Goal: Task Accomplishment & Management: Manage account settings

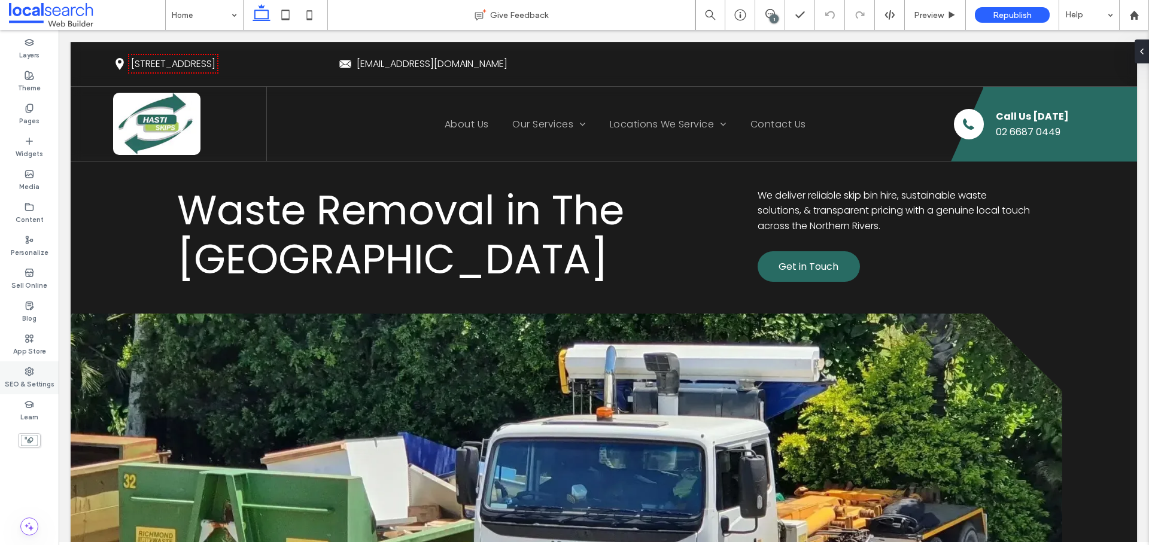
click at [18, 381] on label "SEO & Settings" at bounding box center [30, 383] width 50 height 13
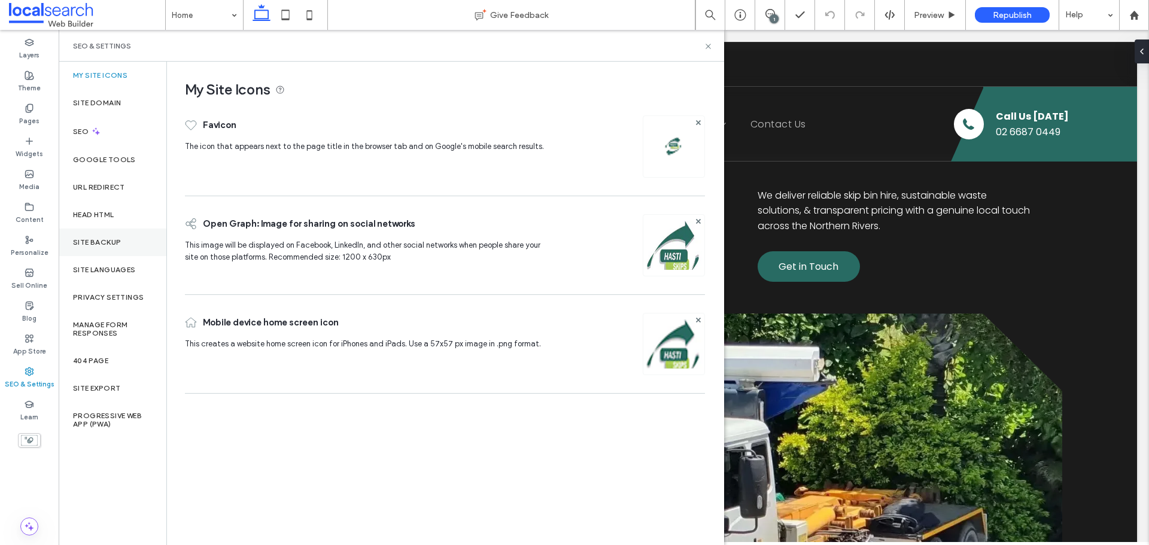
click at [107, 248] on div "Site Backup" at bounding box center [113, 243] width 108 height 28
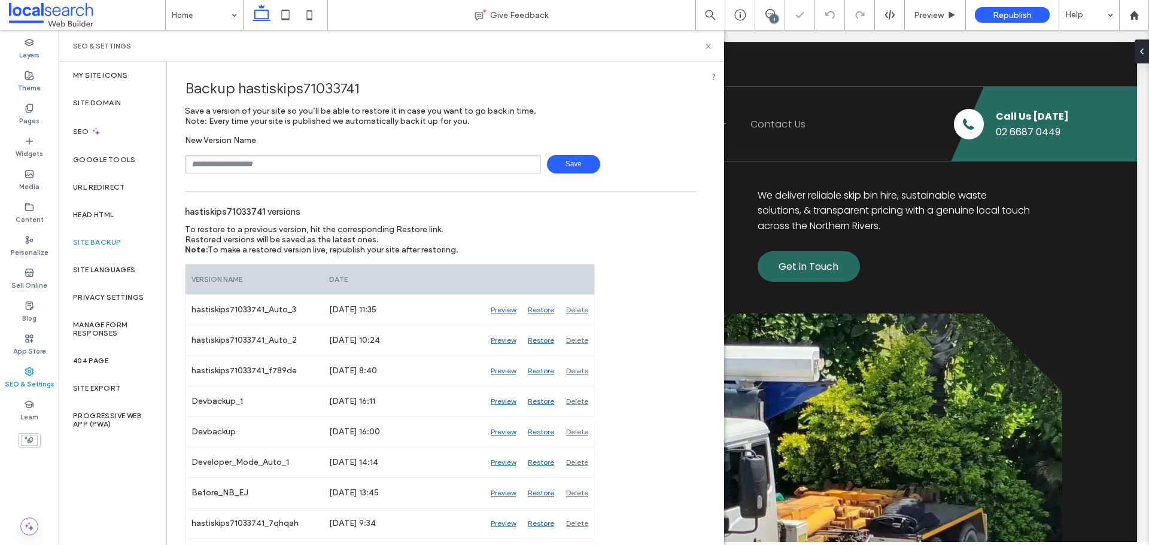
drag, startPoint x: 238, startPoint y: 166, endPoint x: 238, endPoint y: 177, distance: 10.8
click at [238, 166] on input "text" at bounding box center [363, 164] width 356 height 19
type input "**********"
click at [598, 167] on div "**********" at bounding box center [440, 164] width 511 height 19
click at [572, 166] on span "Save" at bounding box center [573, 164] width 53 height 19
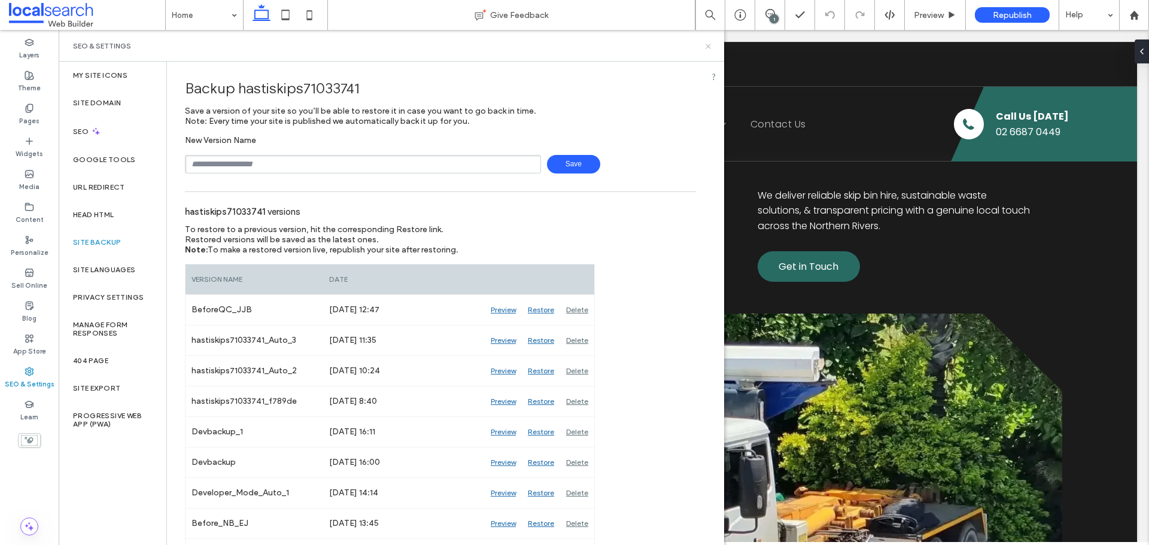
click at [708, 45] on icon at bounding box center [708, 46] width 9 height 9
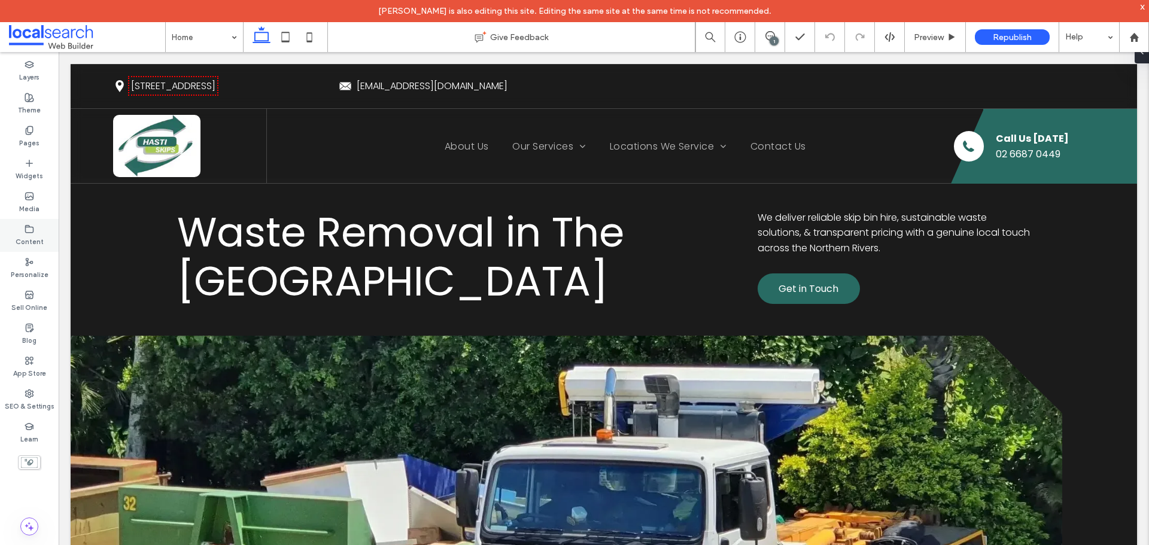
click at [25, 242] on label "Content" at bounding box center [30, 240] width 28 height 13
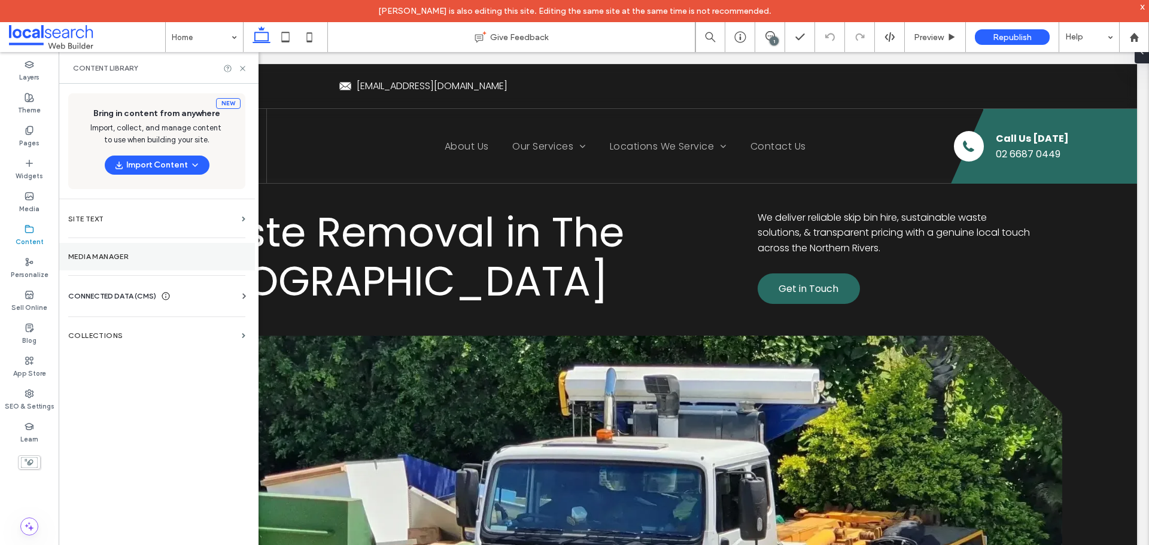
click at [134, 256] on label "Media Manager" at bounding box center [156, 257] width 177 height 8
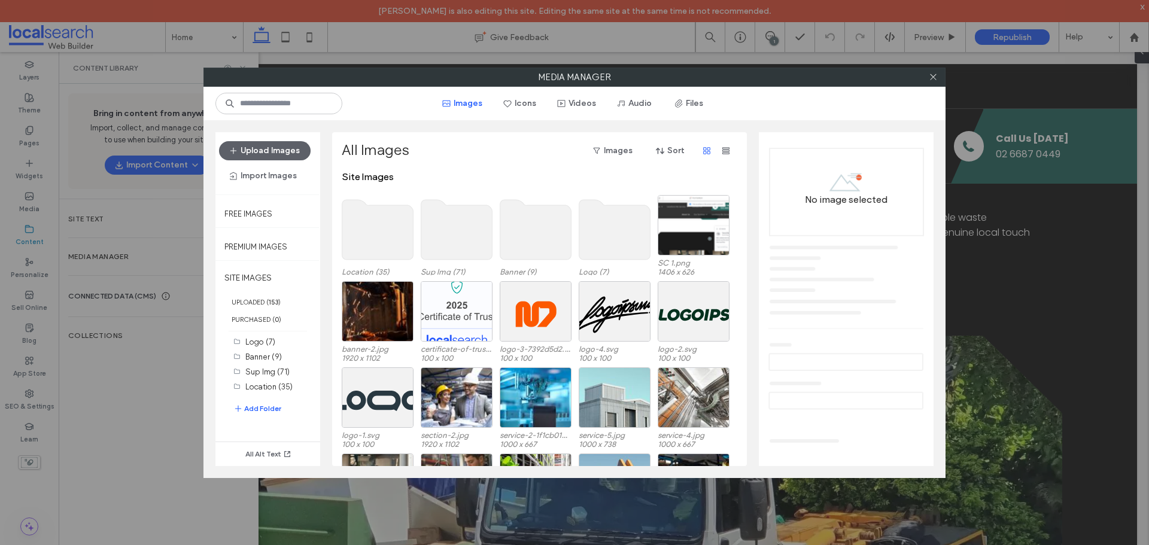
click at [938, 77] on div at bounding box center [933, 77] width 18 height 18
click at [938, 77] on icon at bounding box center [933, 76] width 9 height 9
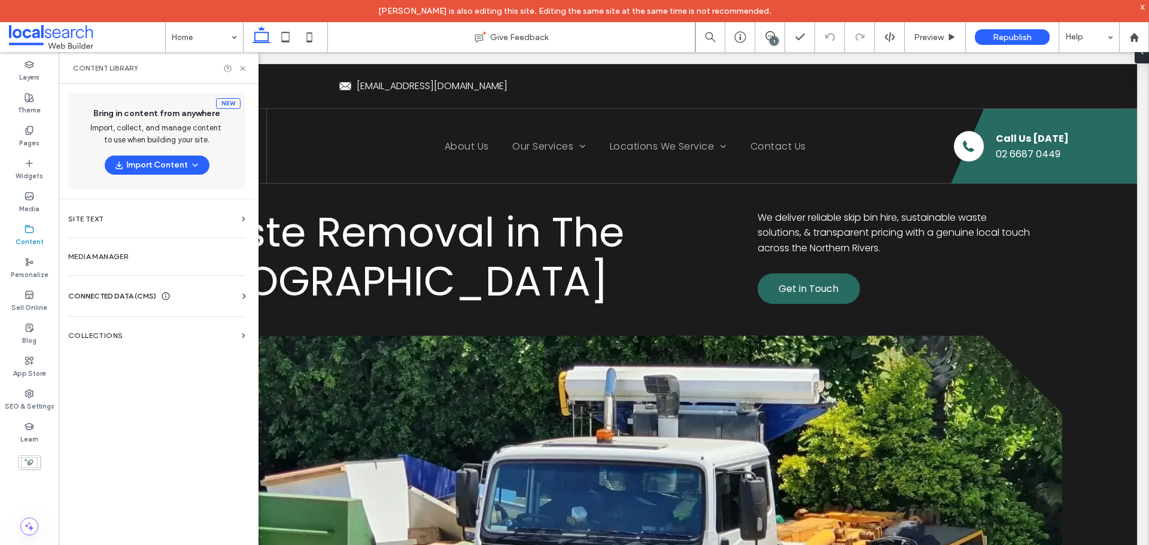
click at [122, 301] on span "CONNECTED DATA (CMS)" at bounding box center [112, 296] width 88 height 12
click at [131, 323] on label "Business Info" at bounding box center [159, 325] width 163 height 8
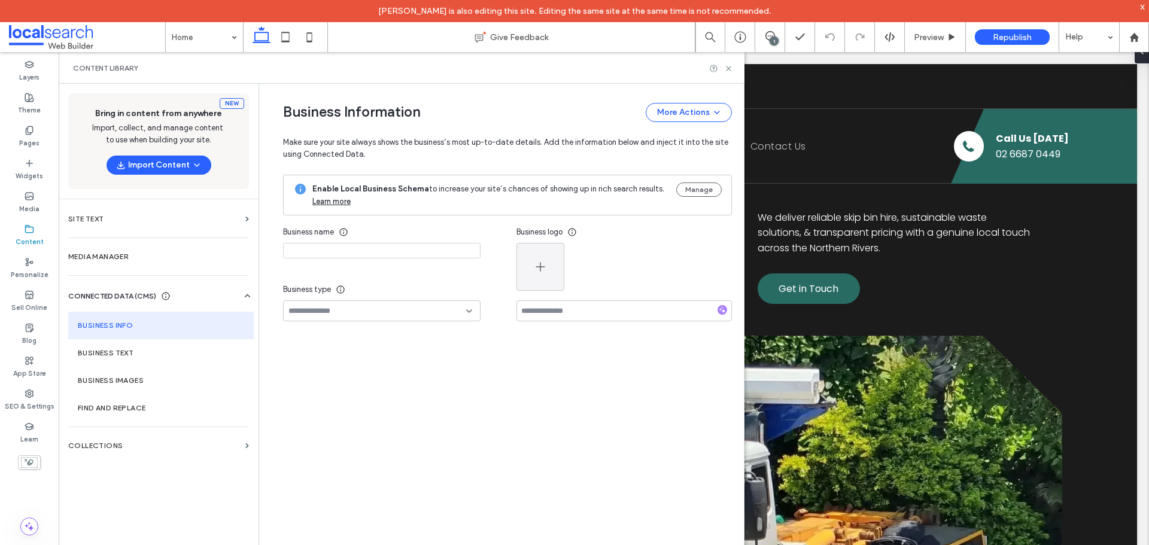
type input "**********"
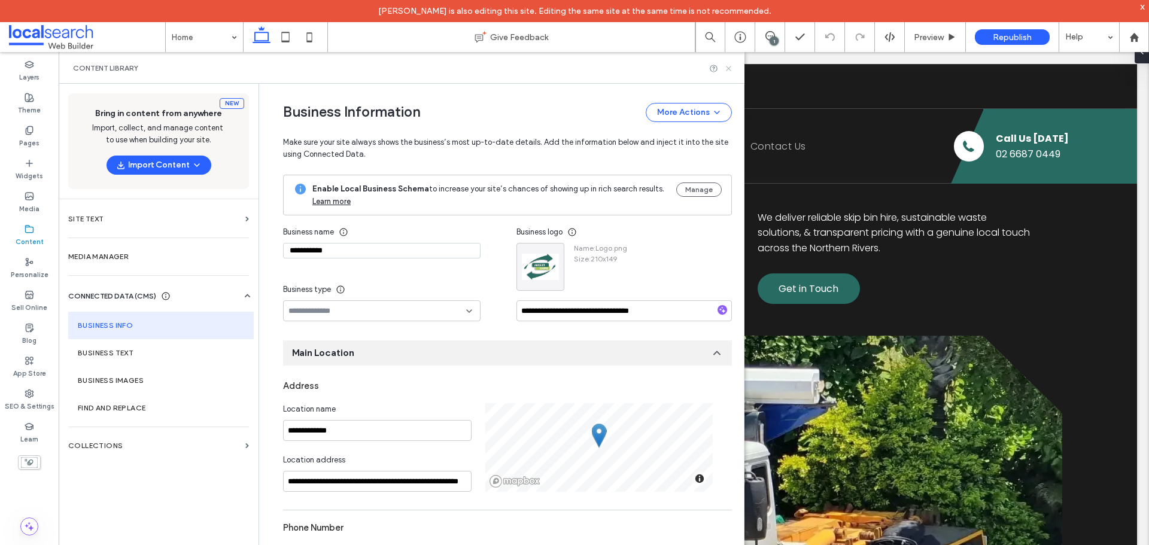
click at [726, 66] on icon at bounding box center [728, 68] width 9 height 9
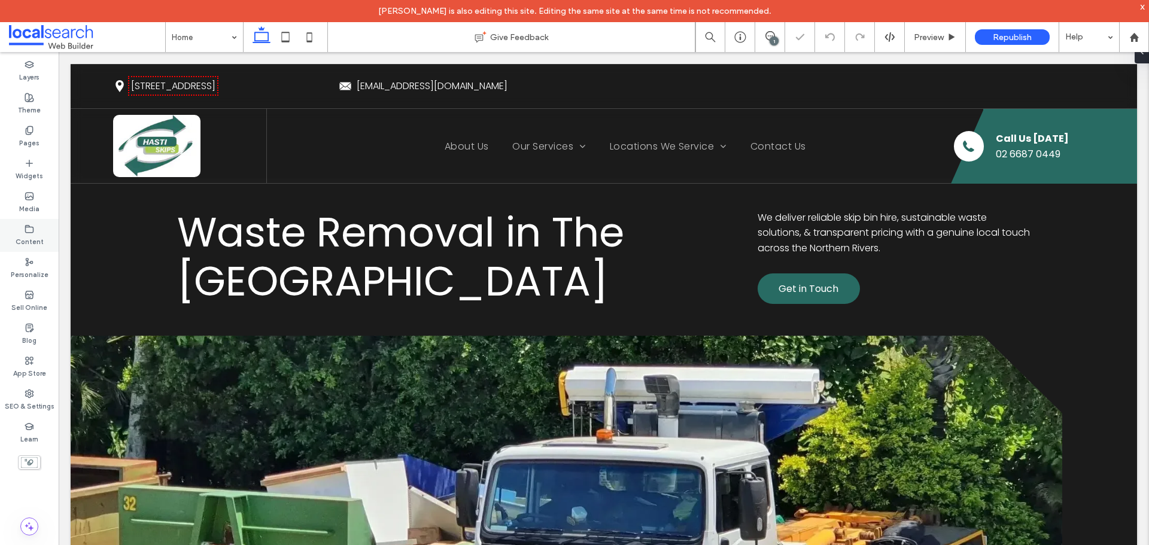
click at [38, 224] on div "Content" at bounding box center [29, 235] width 59 height 33
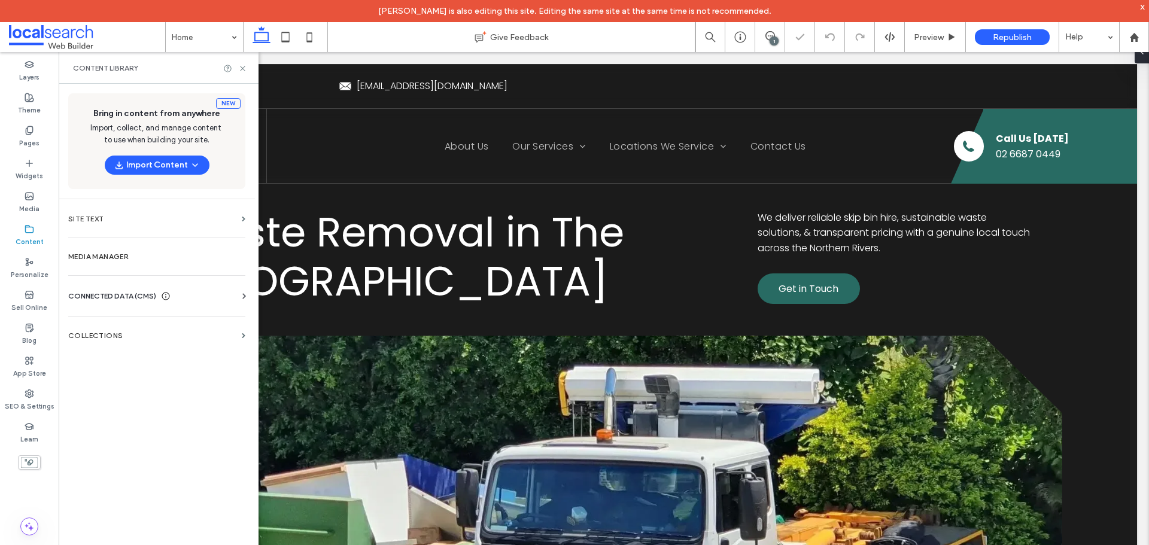
click at [141, 308] on div "Business Info Business Text Business Images Find and Replace" at bounding box center [159, 307] width 182 height 10
click at [144, 296] on span "CONNECTED DATA (CMS)" at bounding box center [112, 296] width 88 height 12
click at [142, 323] on label "Business Info" at bounding box center [159, 325] width 163 height 8
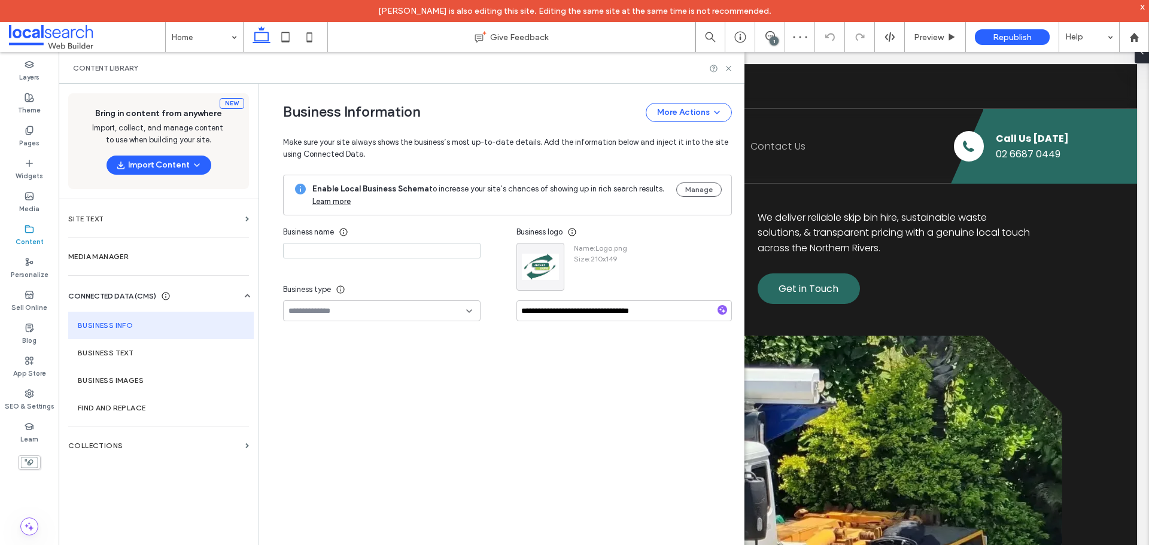
type input "**********"
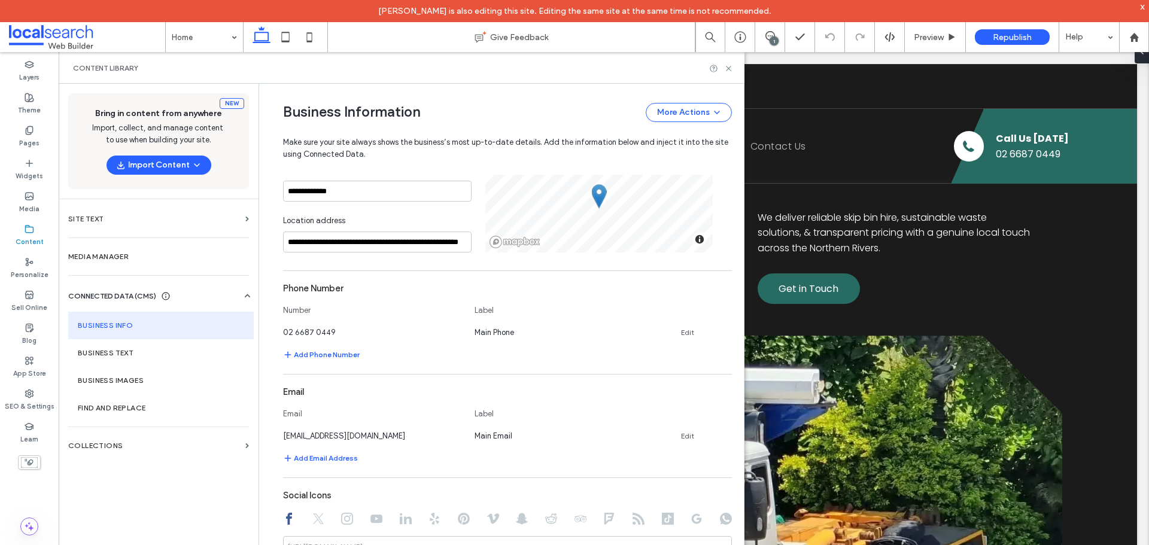
scroll to position [419, 0]
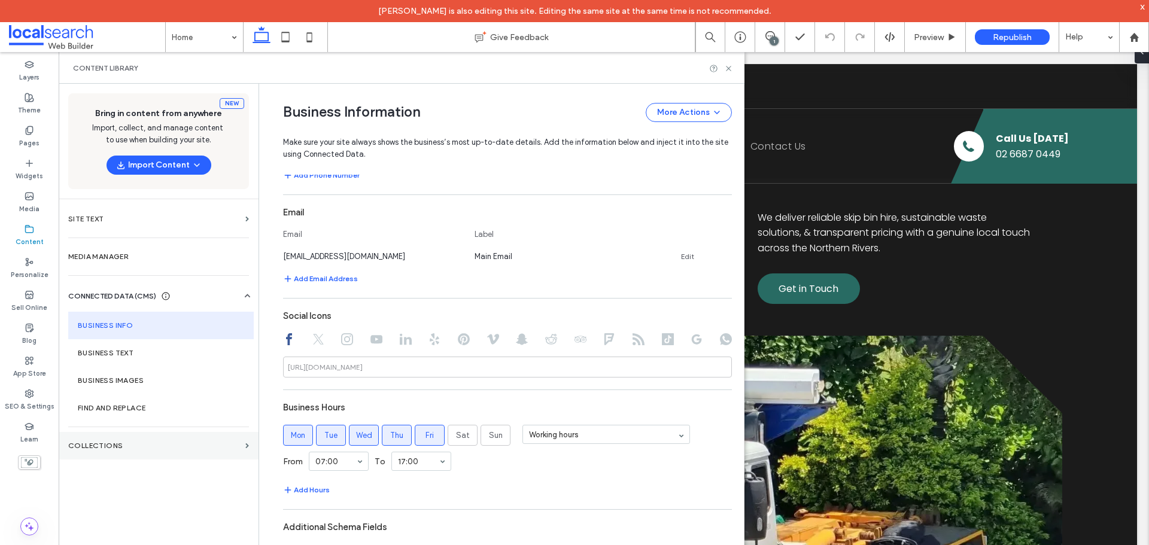
click at [187, 438] on section "Collections" at bounding box center [159, 446] width 200 height 28
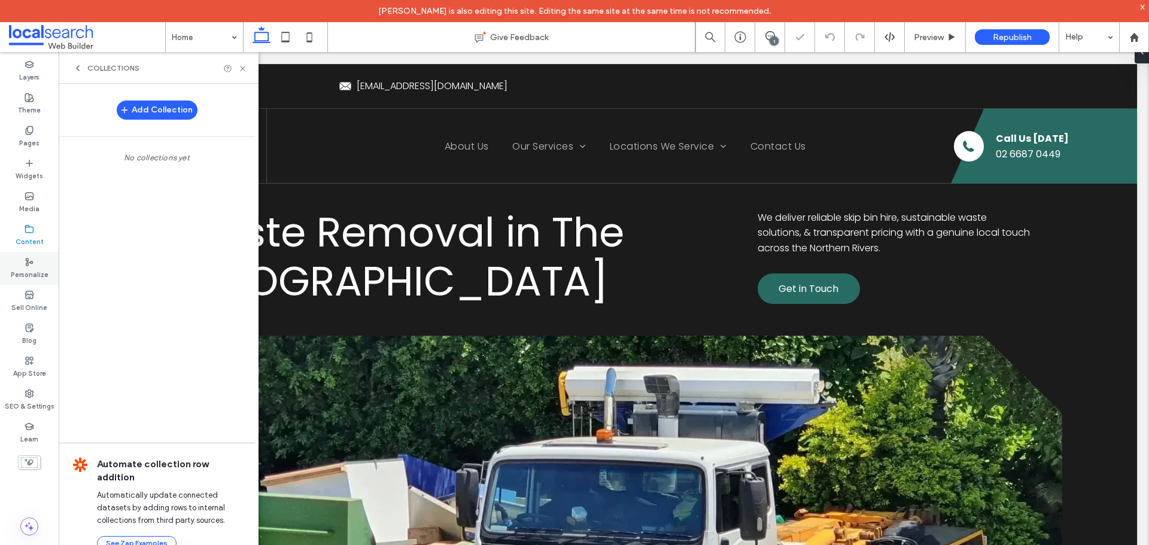
click at [35, 266] on div "Personalize" at bounding box center [29, 268] width 59 height 33
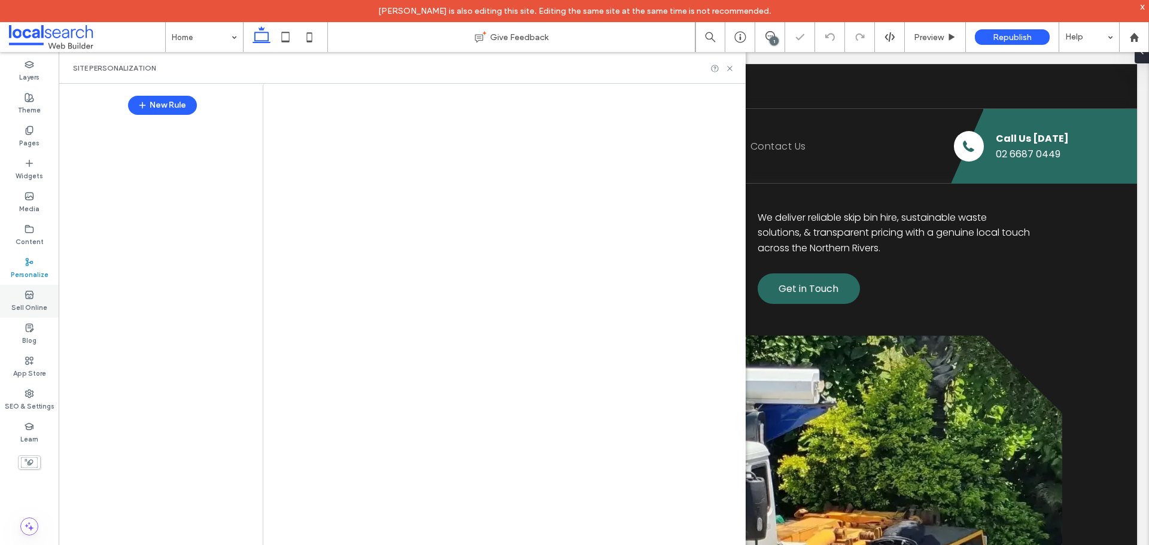
click at [26, 300] on label "Sell Online" at bounding box center [29, 306] width 36 height 13
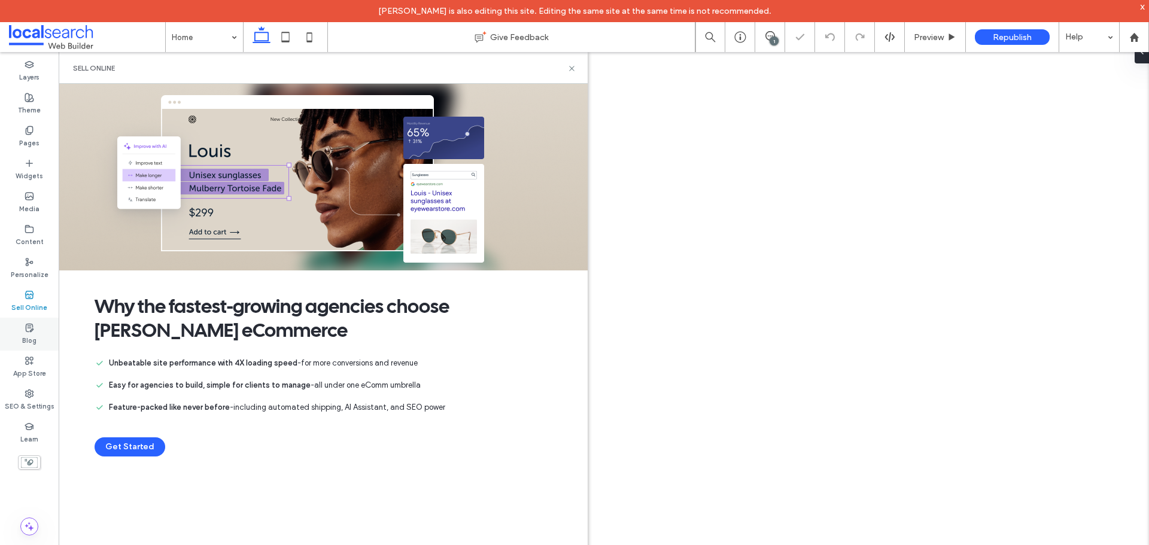
click at [25, 333] on label "Blog" at bounding box center [29, 339] width 14 height 13
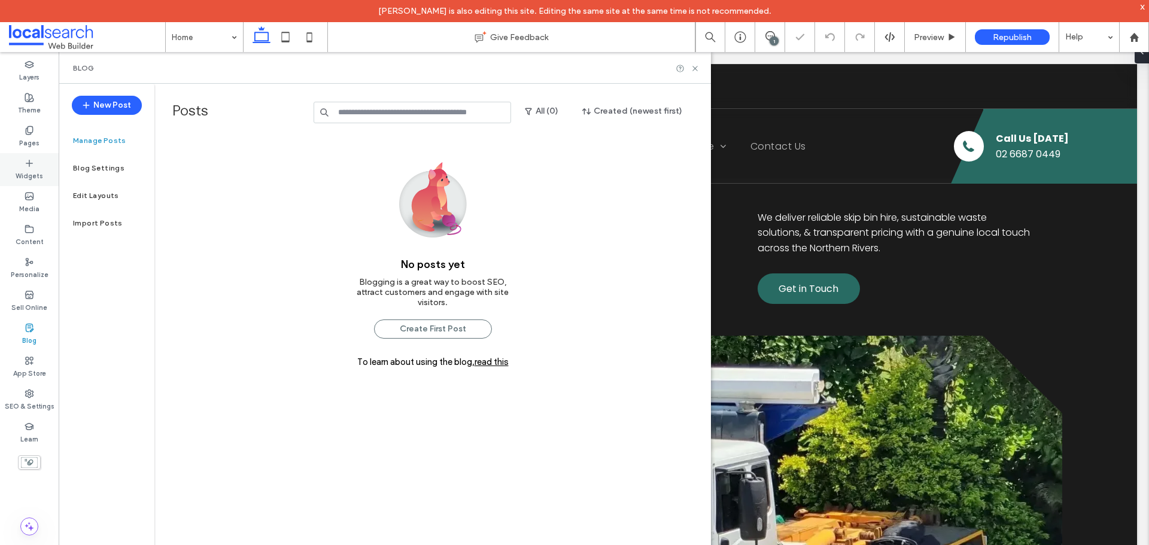
scroll to position [0, 0]
click at [29, 146] on label "Pages" at bounding box center [29, 141] width 20 height 13
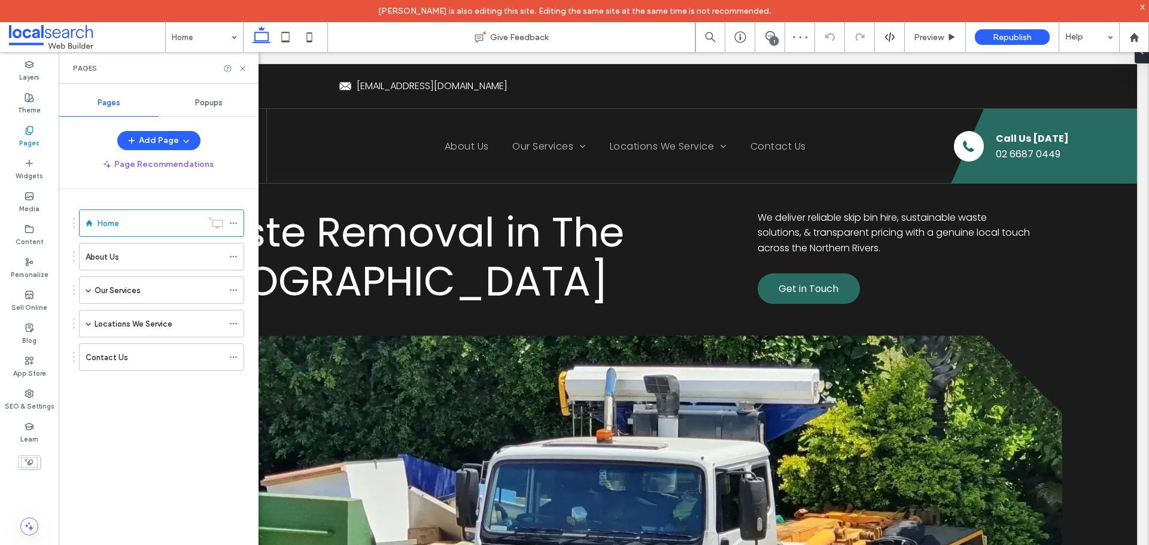
click at [200, 103] on label "Posts" at bounding box center [241, 113] width 138 height 22
click at [200, 103] on span "Popups" at bounding box center [209, 103] width 28 height 10
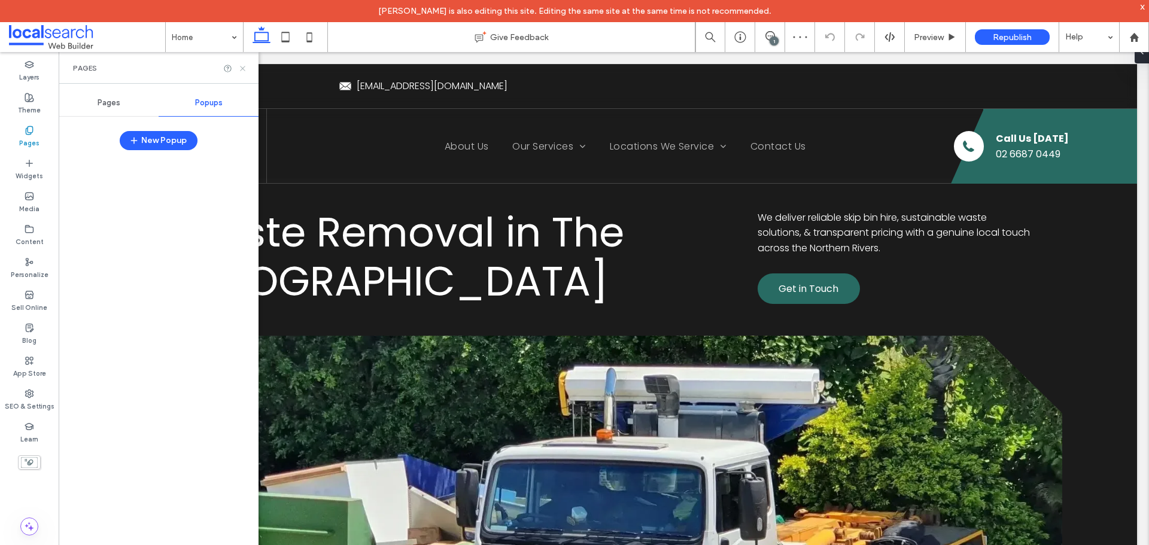
click at [245, 68] on icon at bounding box center [242, 68] width 9 height 9
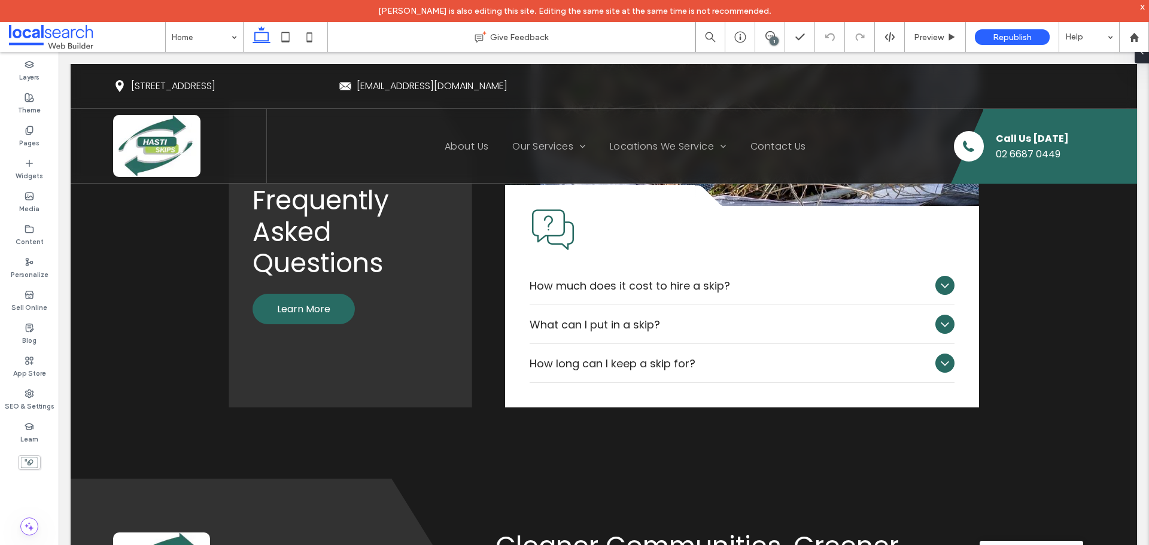
scroll to position [4550, 0]
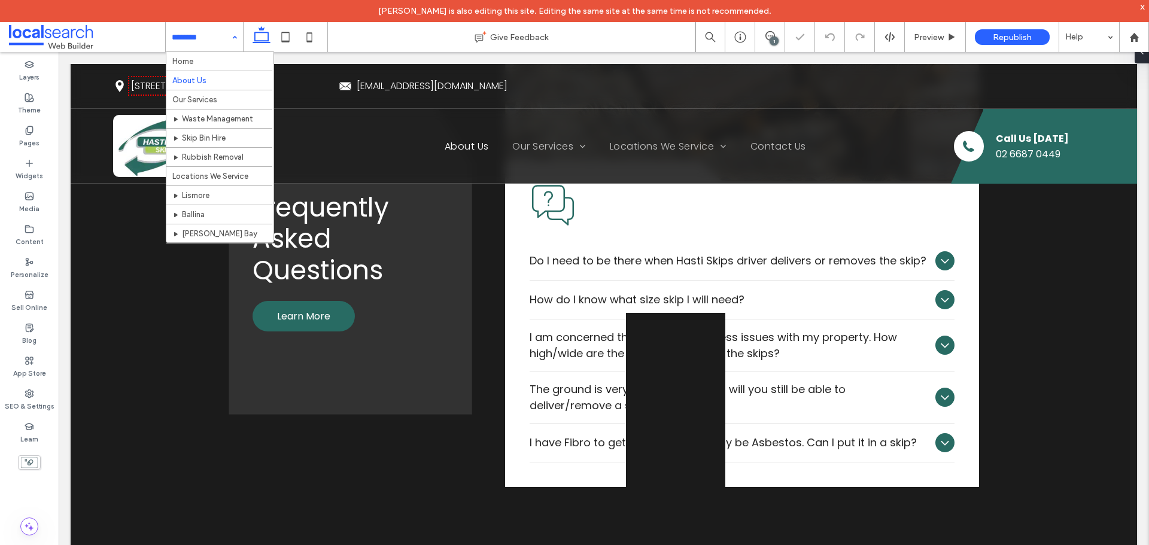
scroll to position [1018, 0]
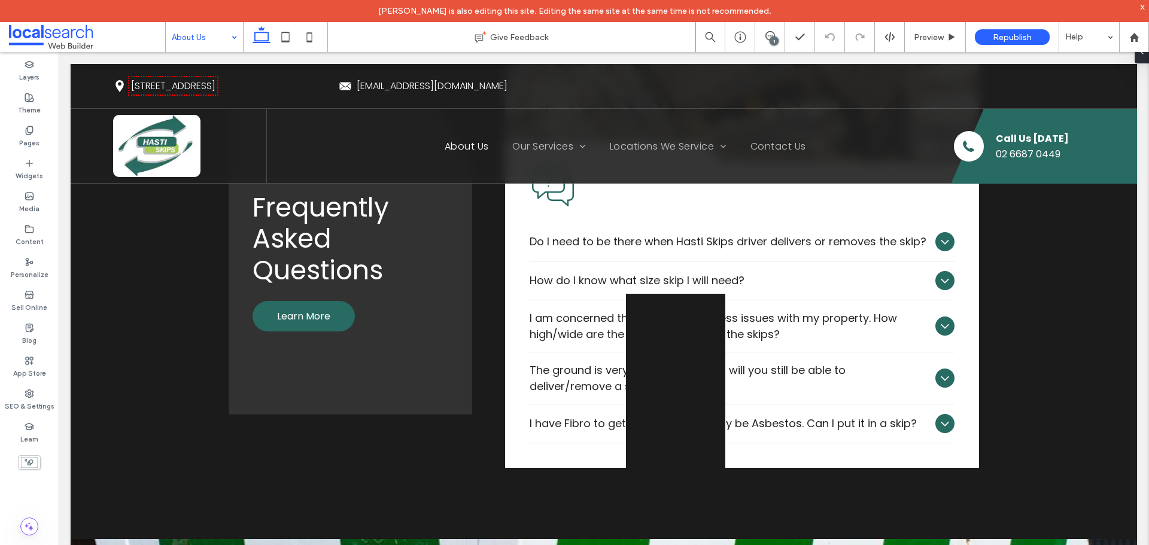
click at [239, 40] on div "About Us" at bounding box center [204, 37] width 77 height 30
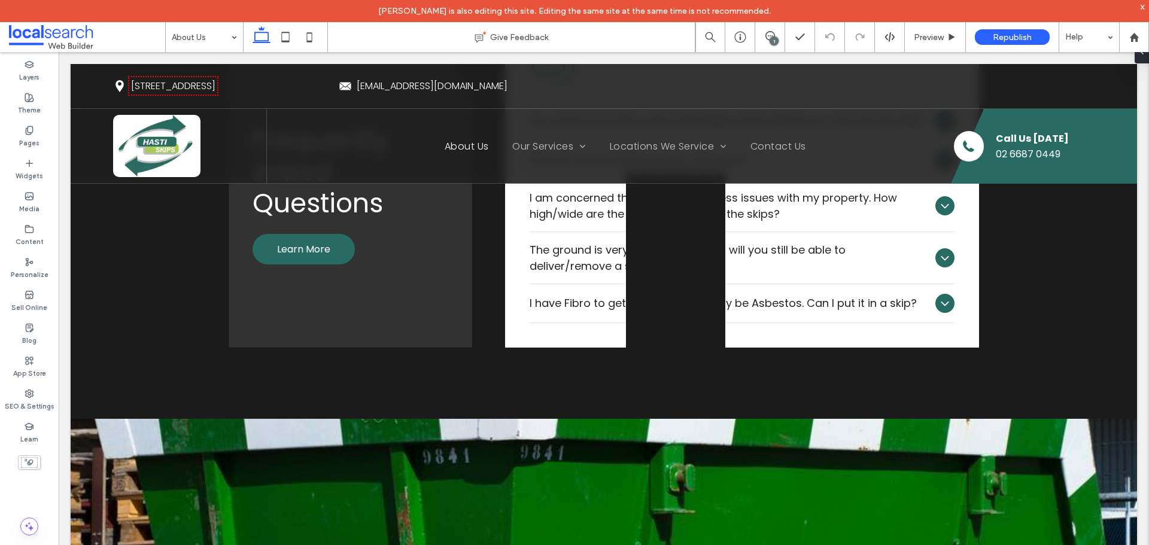
scroll to position [958, 0]
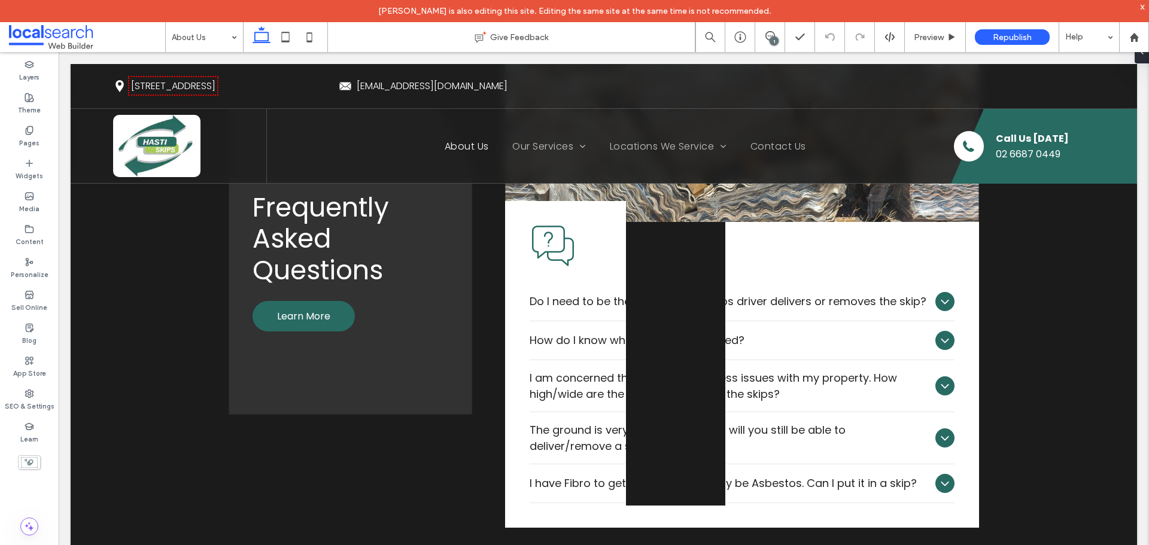
click at [186, 54] on body "Pin Icon 2 Fowlers Ln, Bangalow NSW 2479 Email Icon hastiskips@solo.com.au Mobi…" at bounding box center [604, 255] width 1091 height 2323
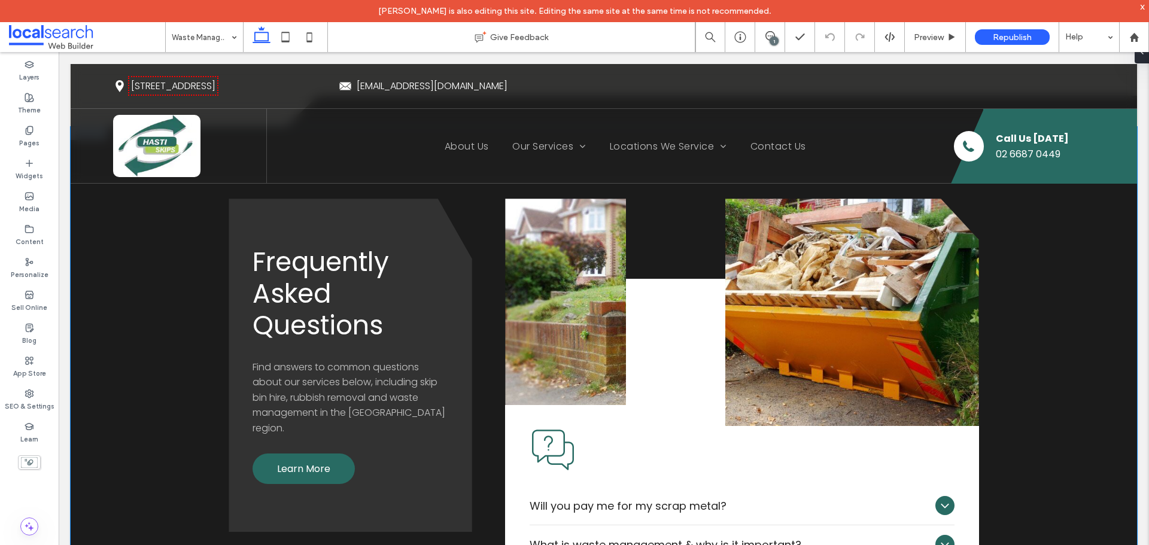
scroll to position [1669, 0]
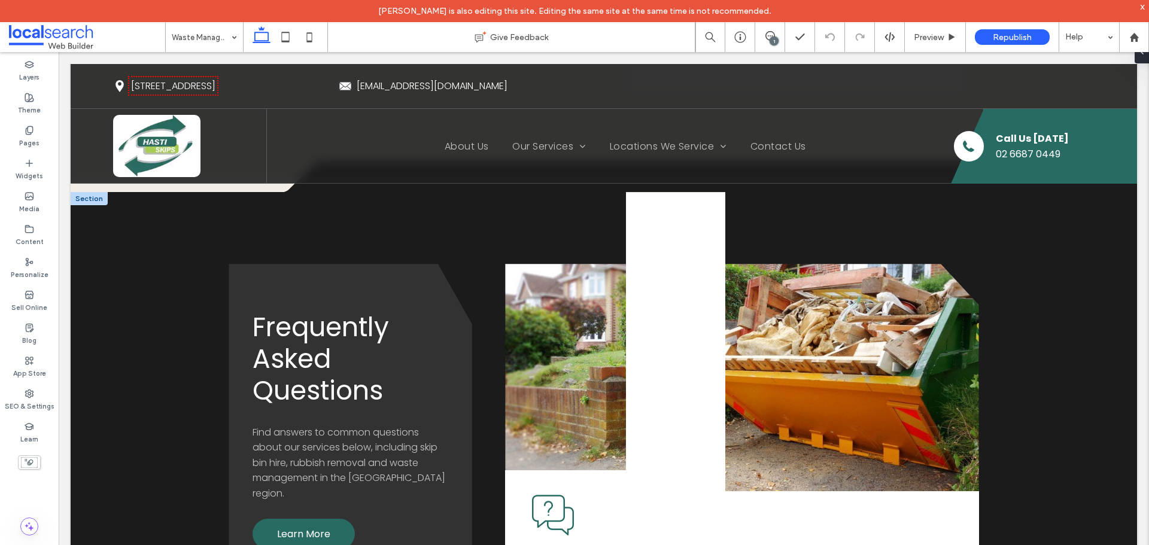
click at [89, 204] on div at bounding box center [89, 198] width 37 height 13
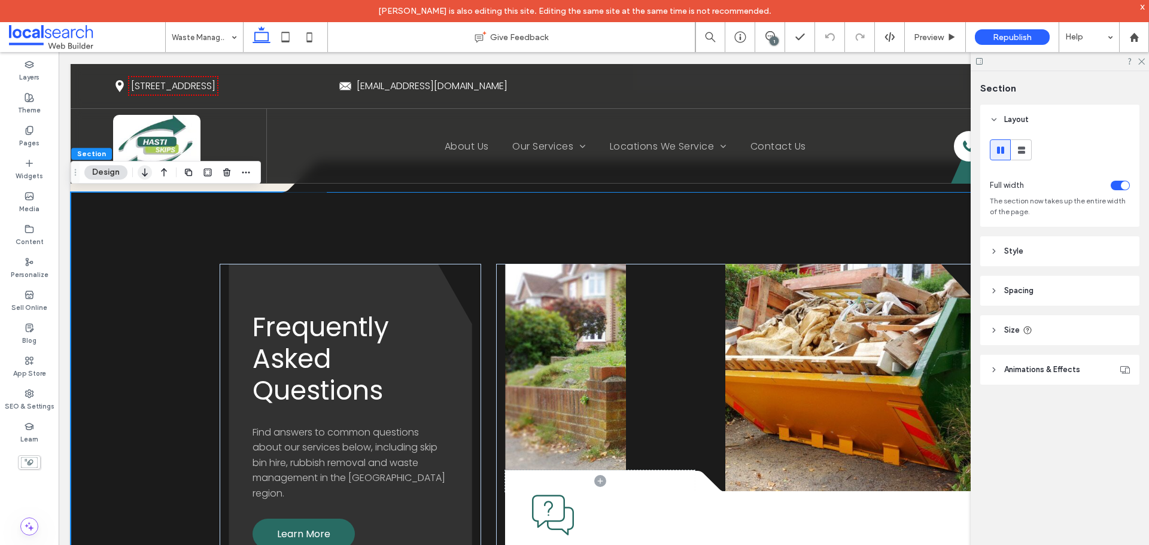
click at [145, 175] on use "button" at bounding box center [144, 172] width 5 height 8
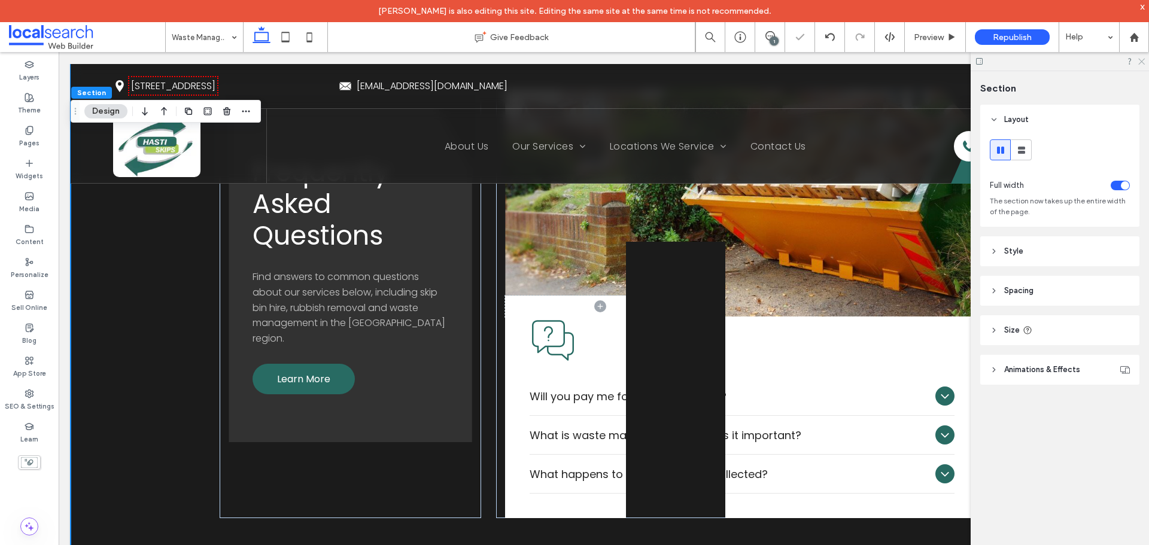
click at [1140, 57] on icon at bounding box center [1141, 61] width 8 height 8
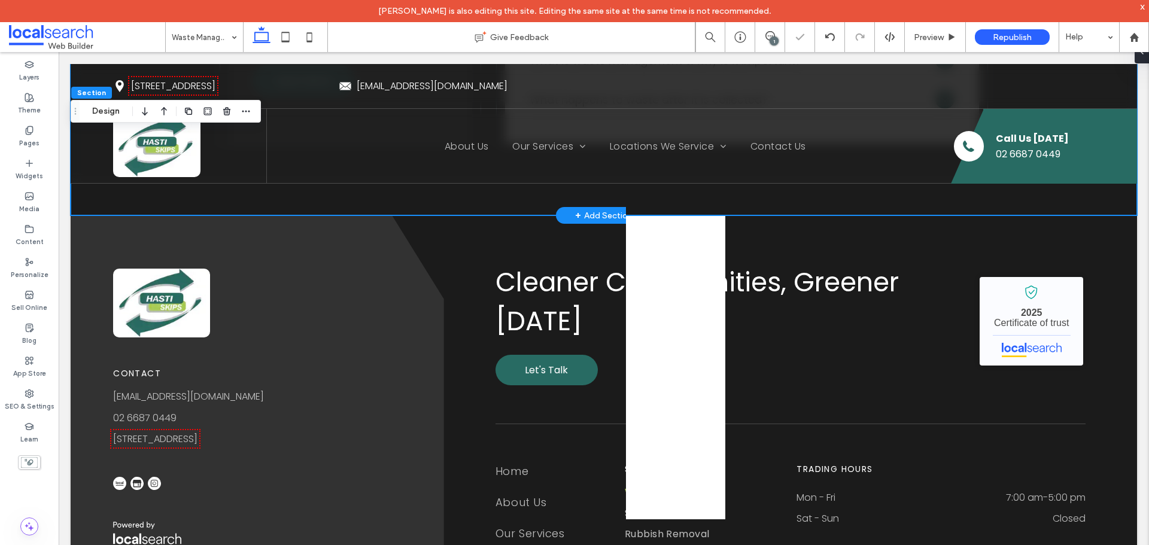
scroll to position [2789, 0]
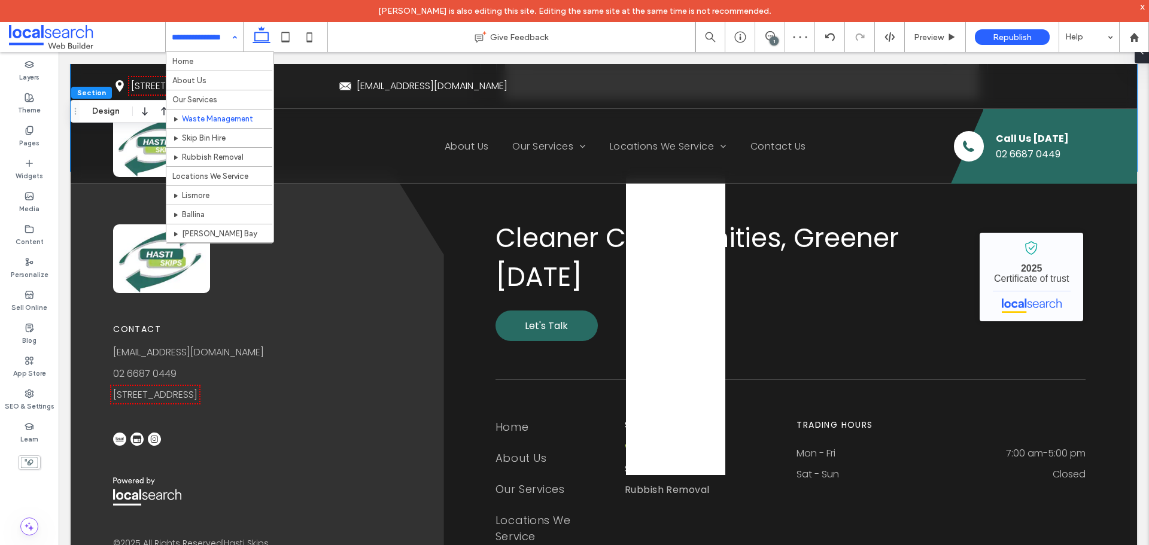
click at [237, 41] on div "Home About Us Our Services Waste Management Skip Bin Hire Rubbish Removal Locat…" at bounding box center [204, 37] width 77 height 30
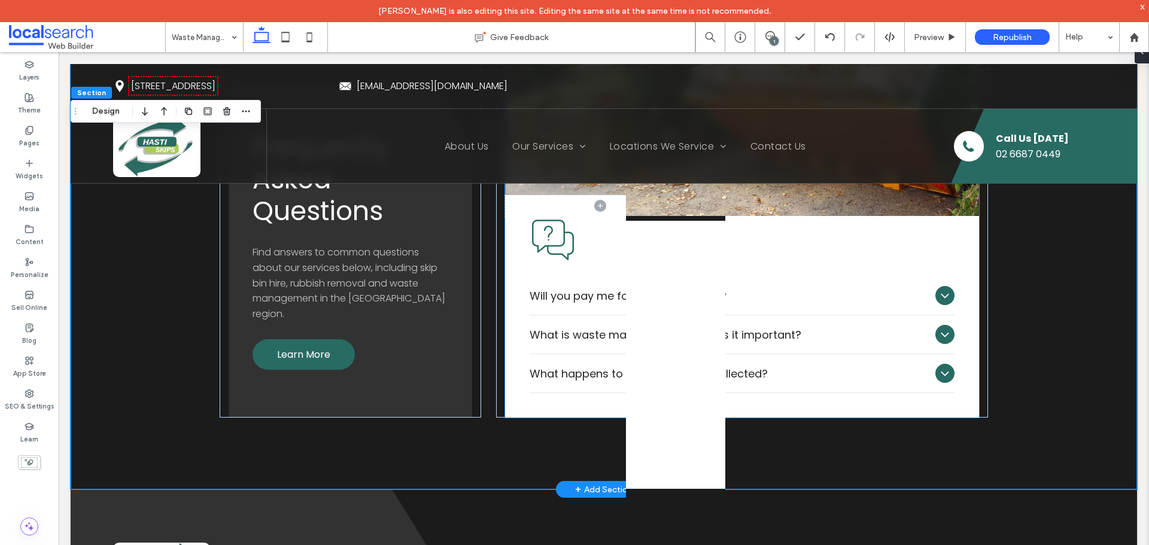
scroll to position [2490, 0]
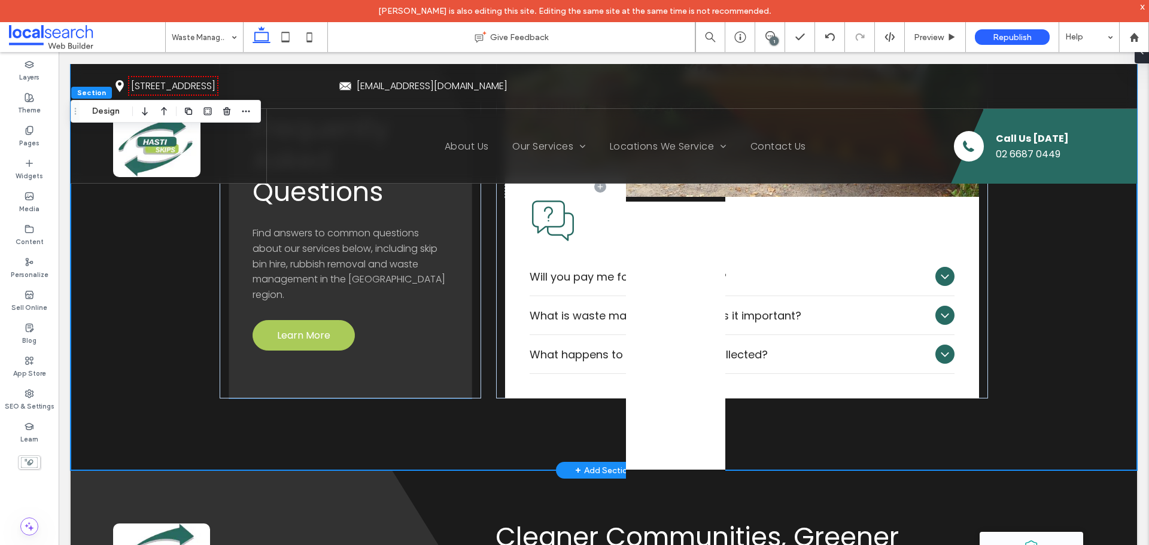
click at [317, 332] on span "Learn More" at bounding box center [303, 335] width 53 height 15
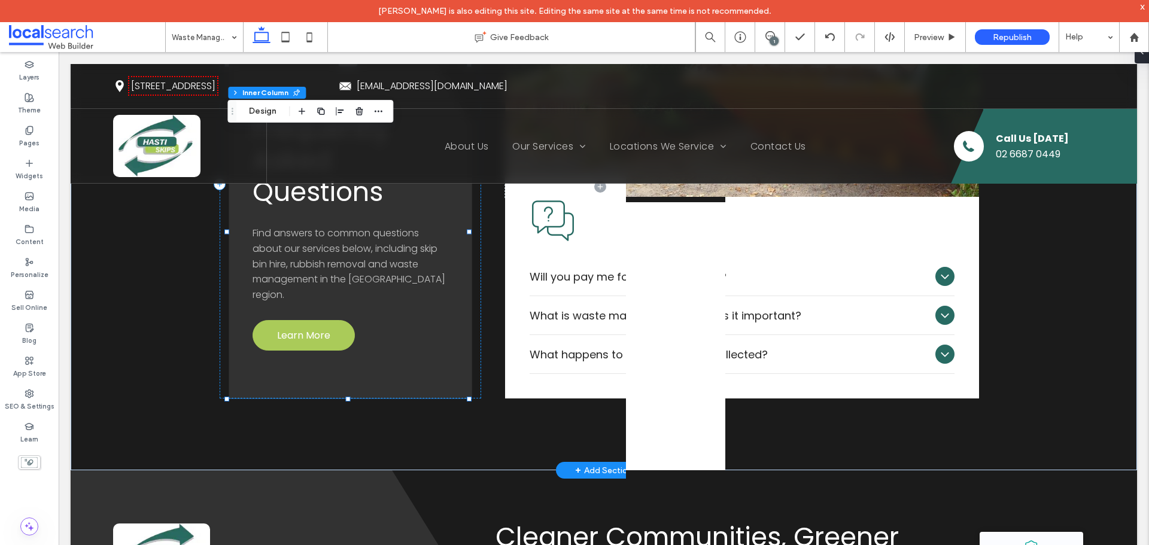
click at [317, 332] on span "Learn More" at bounding box center [303, 335] width 53 height 15
click at [317, 332] on div "Learn More" at bounding box center [304, 335] width 102 height 31
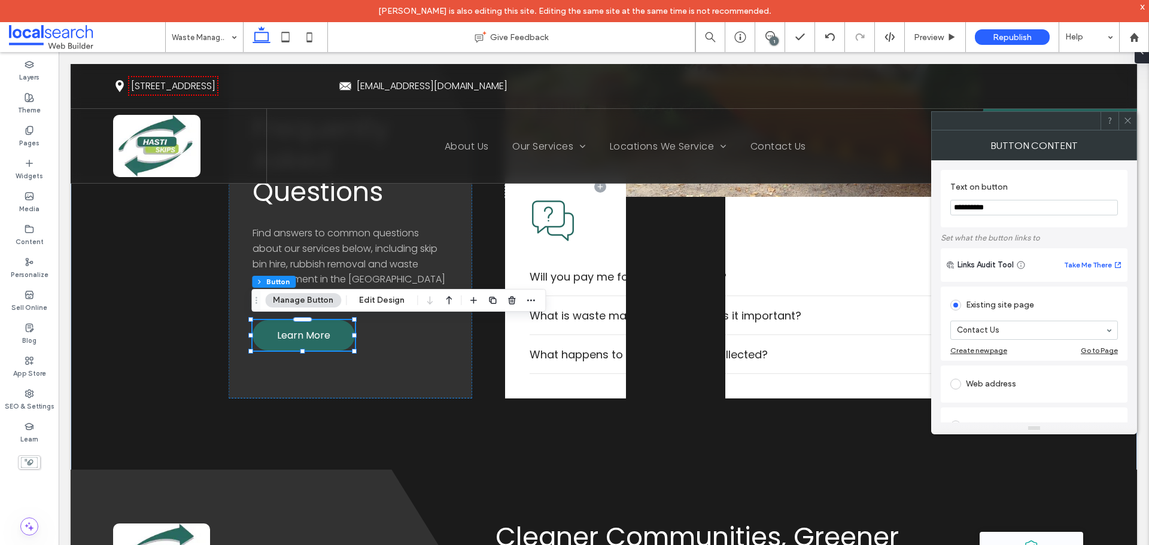
click at [1131, 114] on span at bounding box center [1128, 121] width 9 height 18
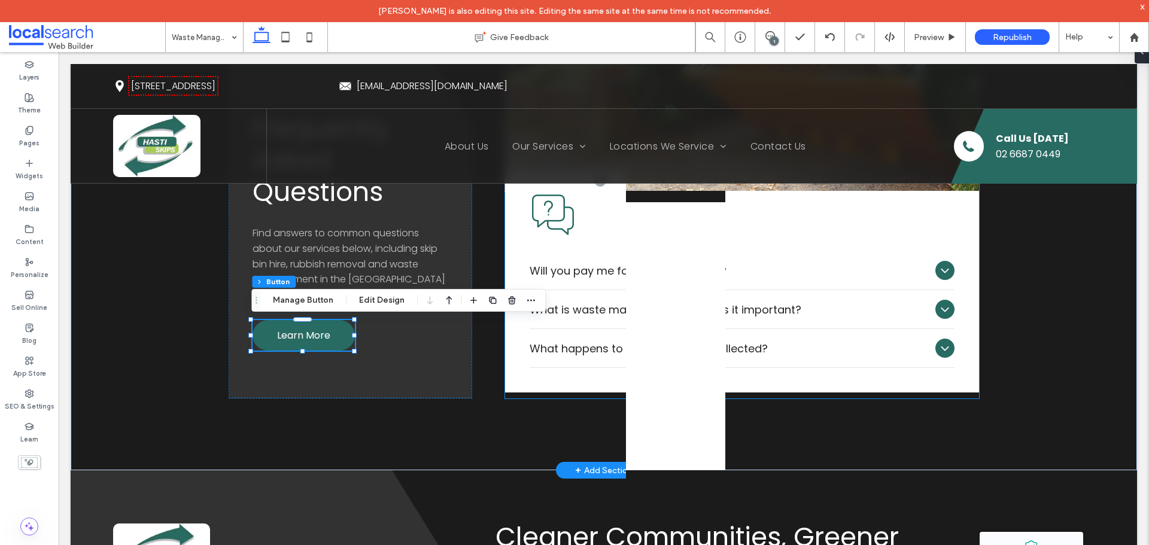
click at [714, 287] on div "Will you pay me for my scrap metal?" at bounding box center [742, 270] width 424 height 39
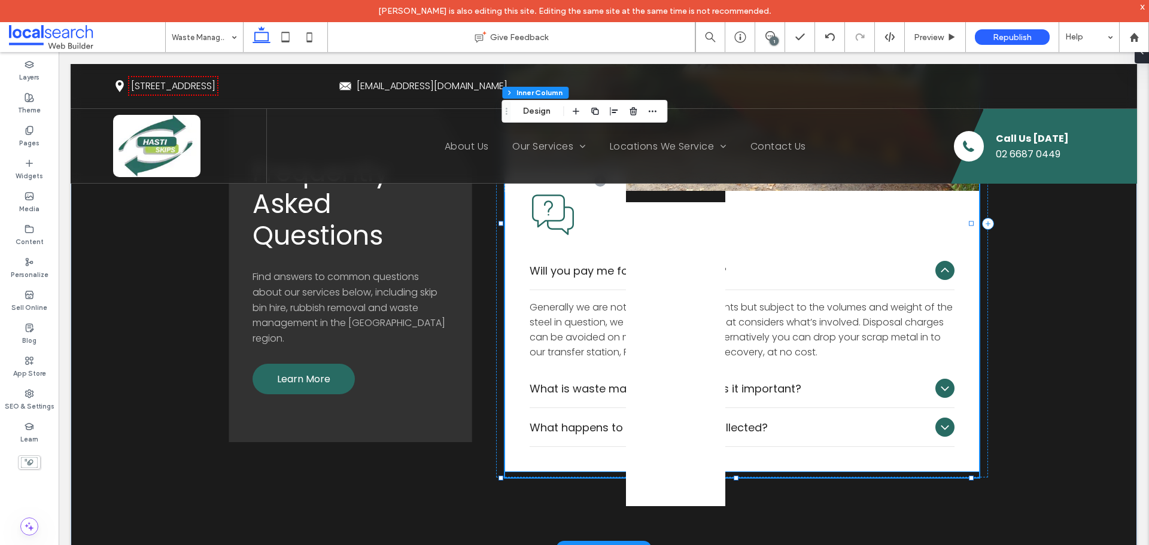
click at [581, 311] on p "Generally we are not scrap metal merchants but subject to the volumes and weigh…" at bounding box center [742, 330] width 424 height 60
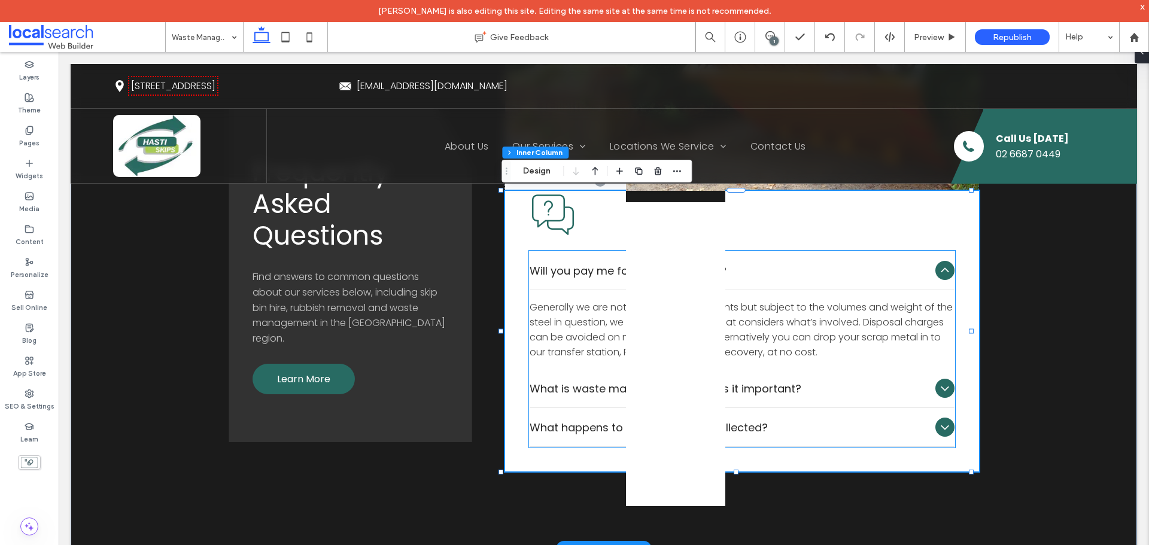
click at [612, 333] on p "Generally we are not scrap metal merchants but subject to the volumes and weigh…" at bounding box center [742, 330] width 424 height 60
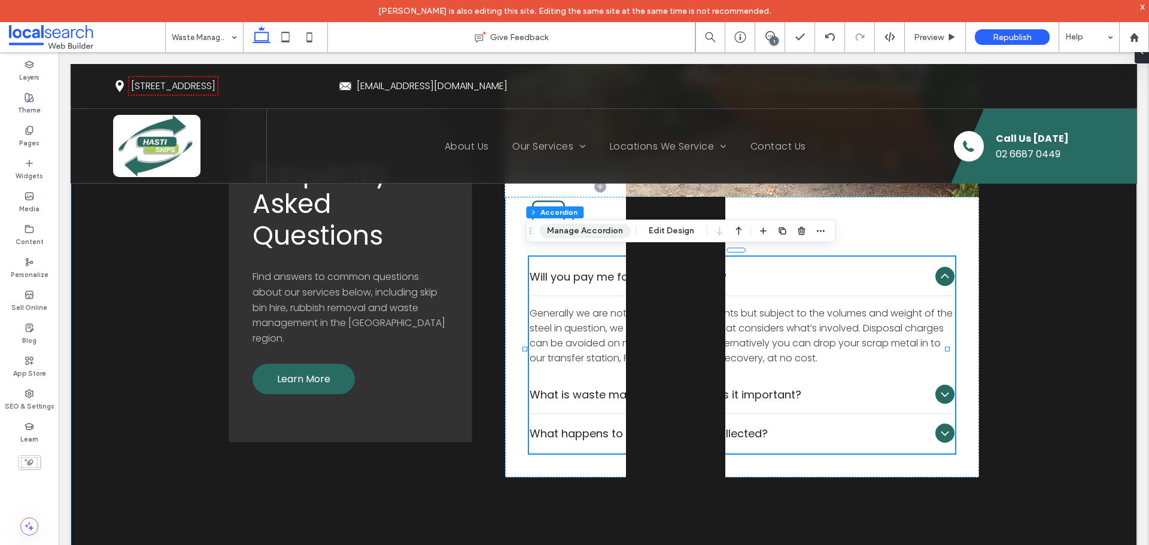
click at [587, 226] on button "Manage Accordion" at bounding box center [585, 231] width 92 height 14
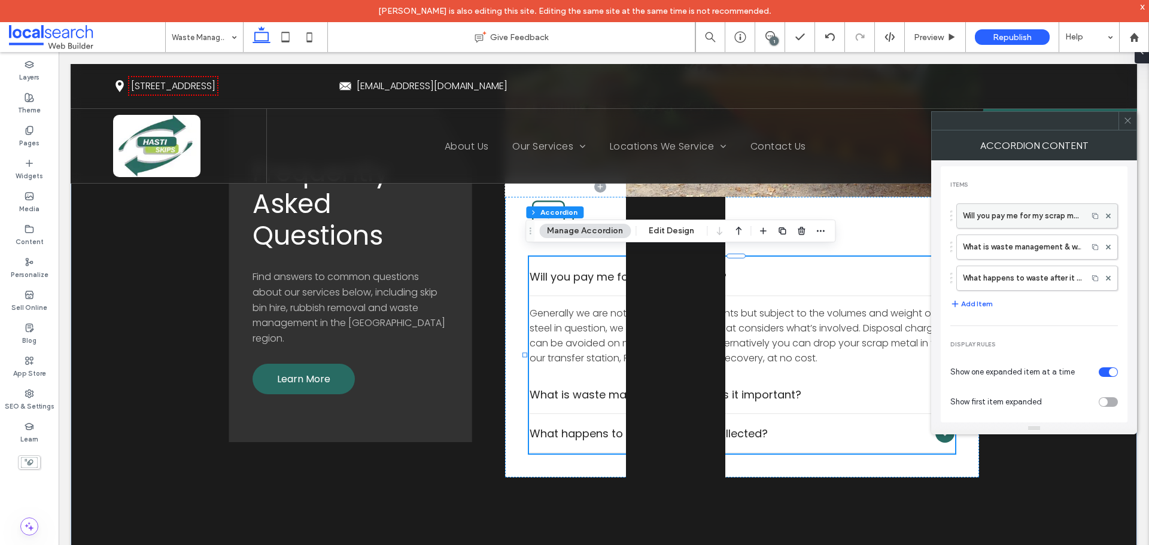
click at [999, 223] on label "Will you pay me for my scrap metal?" at bounding box center [1022, 216] width 119 height 24
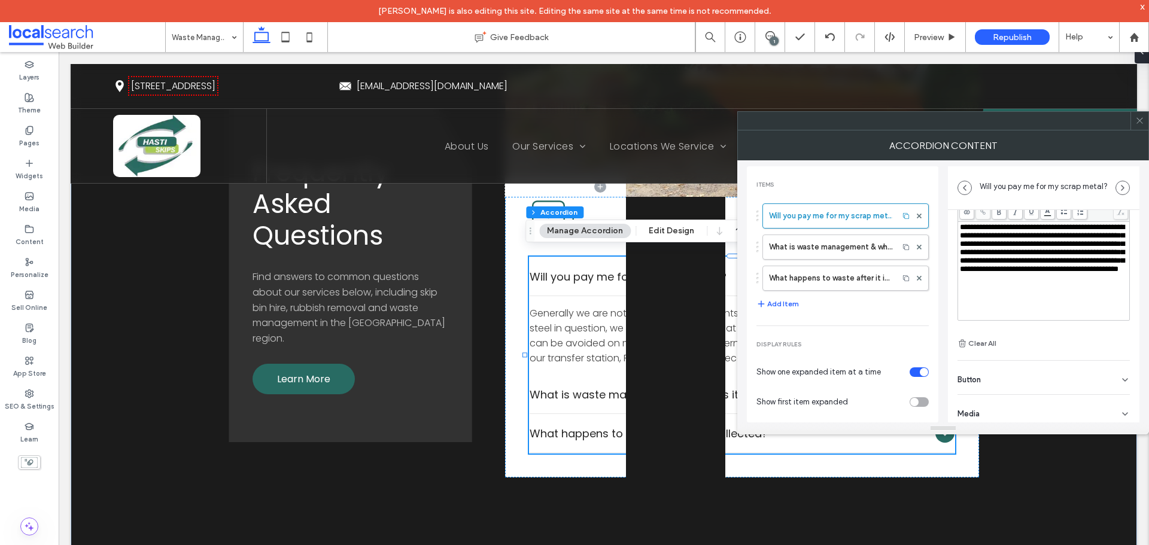
scroll to position [84, 0]
click at [1018, 377] on div "Button" at bounding box center [1044, 371] width 172 height 34
click at [822, 251] on label "What is waste management & why is it important?" at bounding box center [830, 247] width 123 height 24
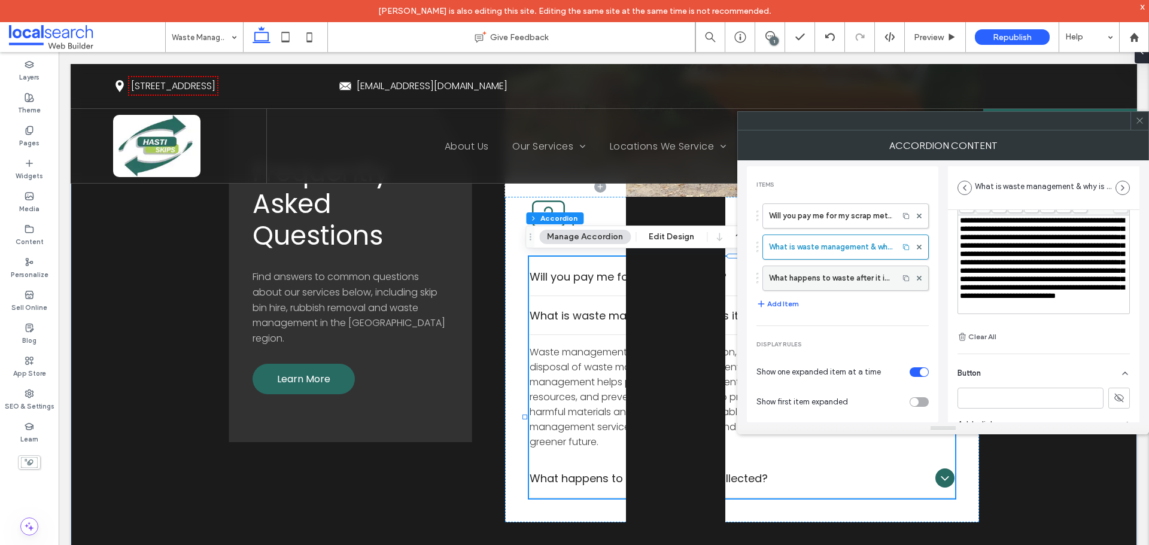
click at [829, 271] on label "What happens to waste after it is collected?" at bounding box center [830, 278] width 123 height 24
type input "**********"
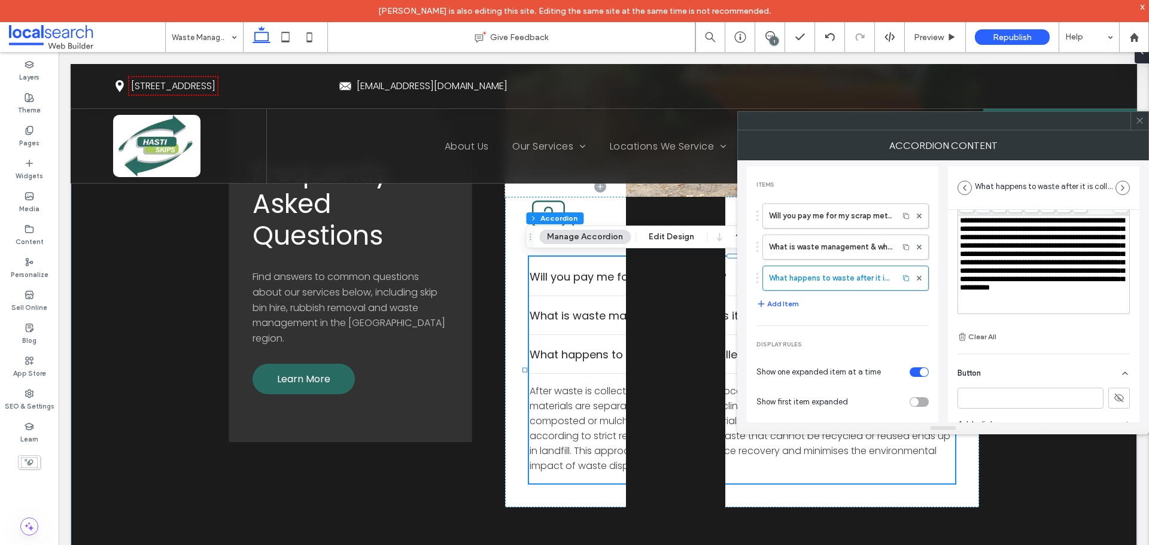
scroll to position [20, 0]
click at [1139, 124] on icon at bounding box center [1140, 120] width 9 height 9
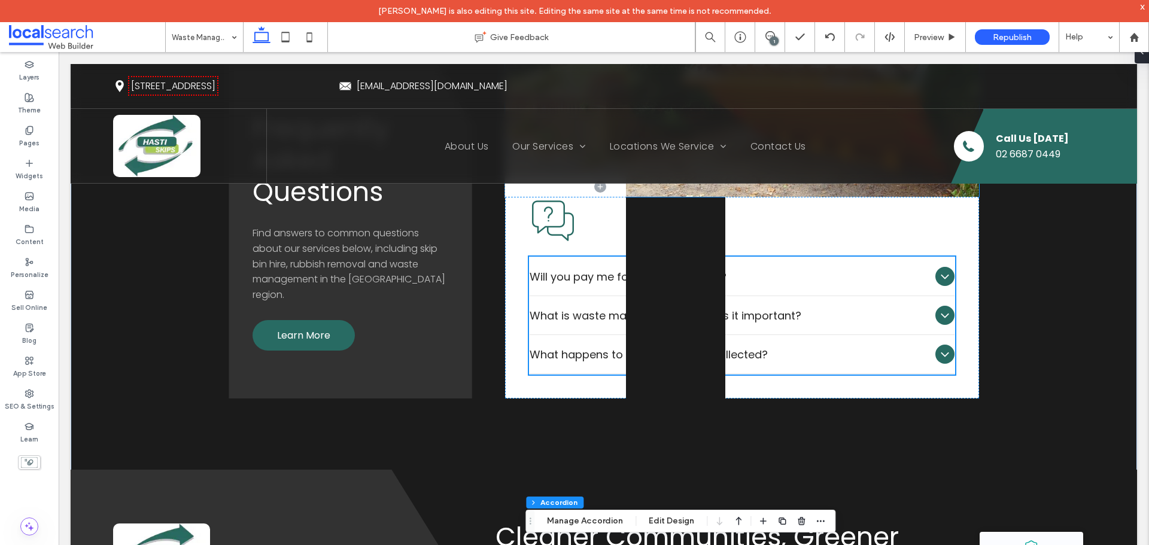
scroll to position [2131, 0]
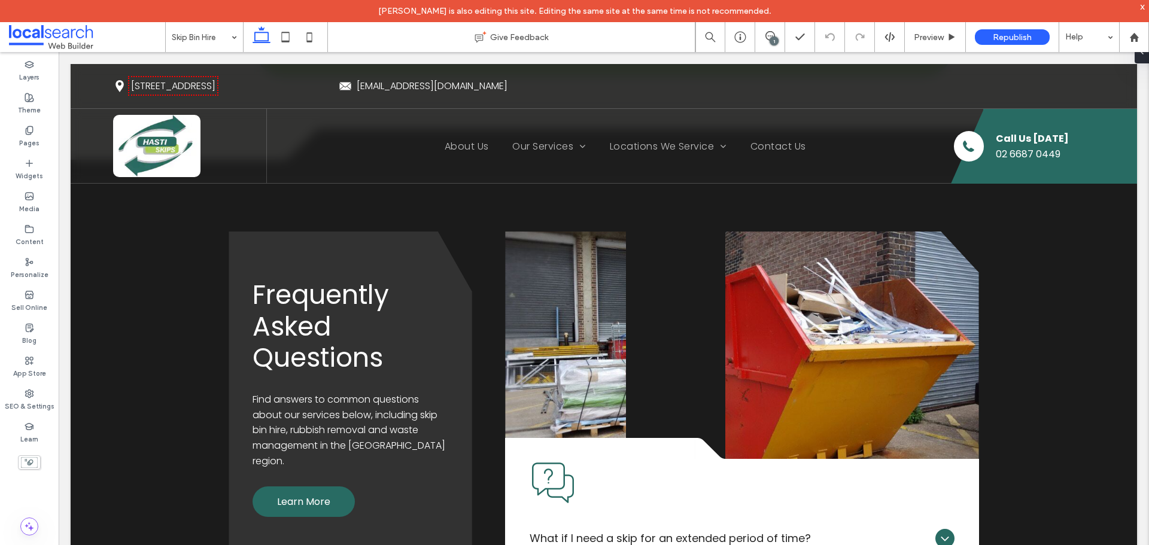
scroll to position [2874, 0]
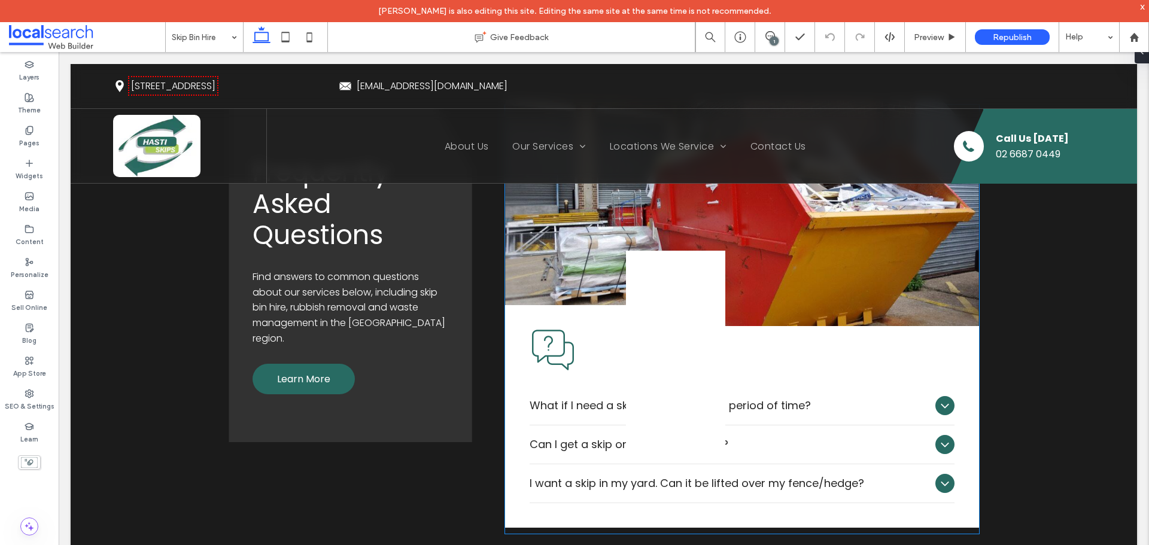
click at [669, 457] on div "Can I get a skip on site permanently?" at bounding box center [742, 445] width 424 height 39
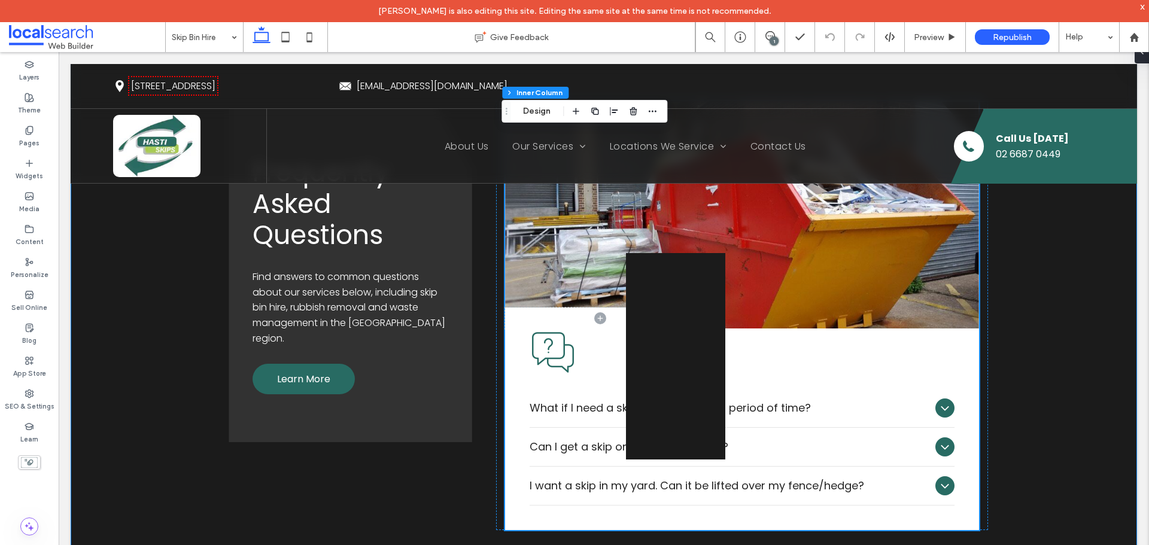
scroll to position [2634, 0]
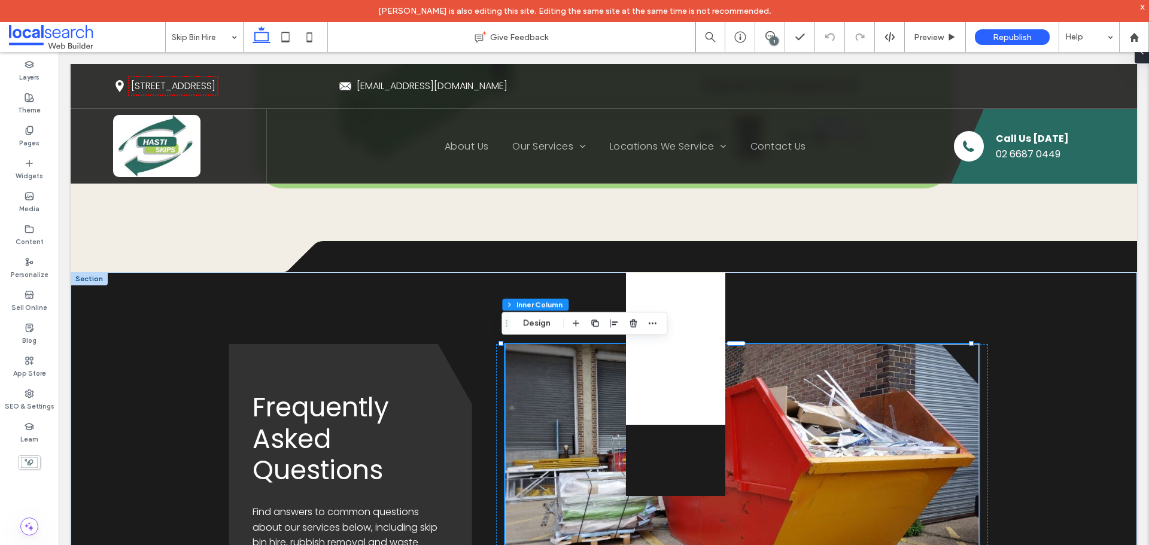
click at [89, 278] on div at bounding box center [89, 278] width 37 height 13
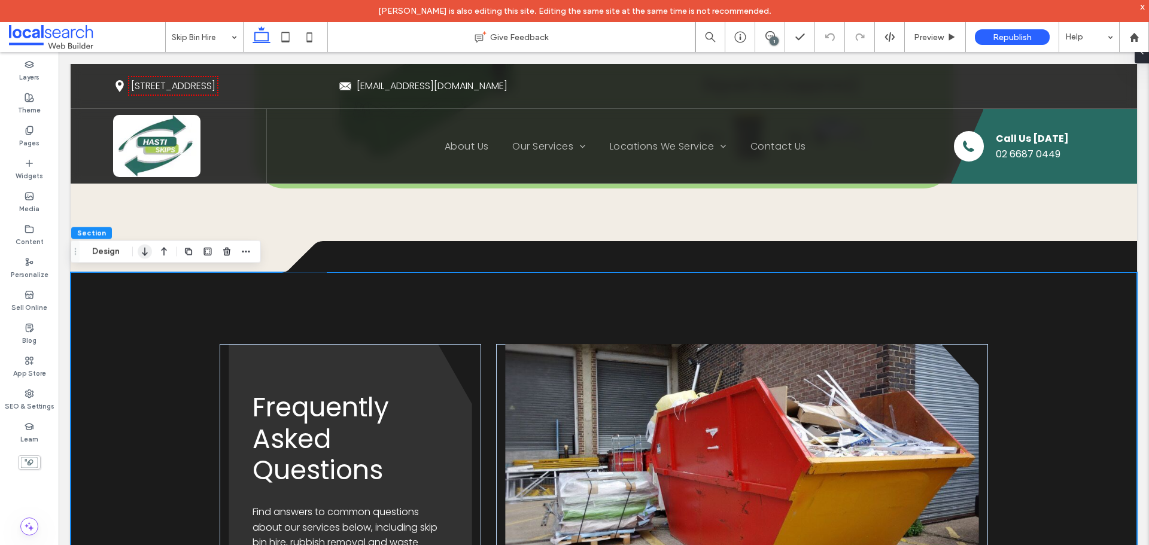
click at [148, 251] on icon "button" at bounding box center [145, 252] width 14 height 22
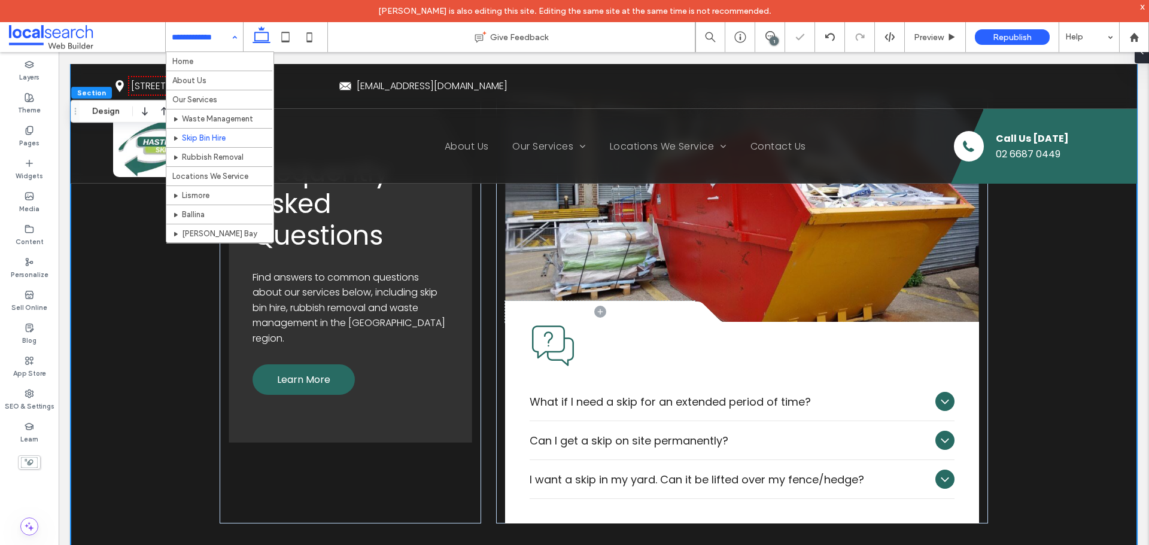
scroll to position [3917, 0]
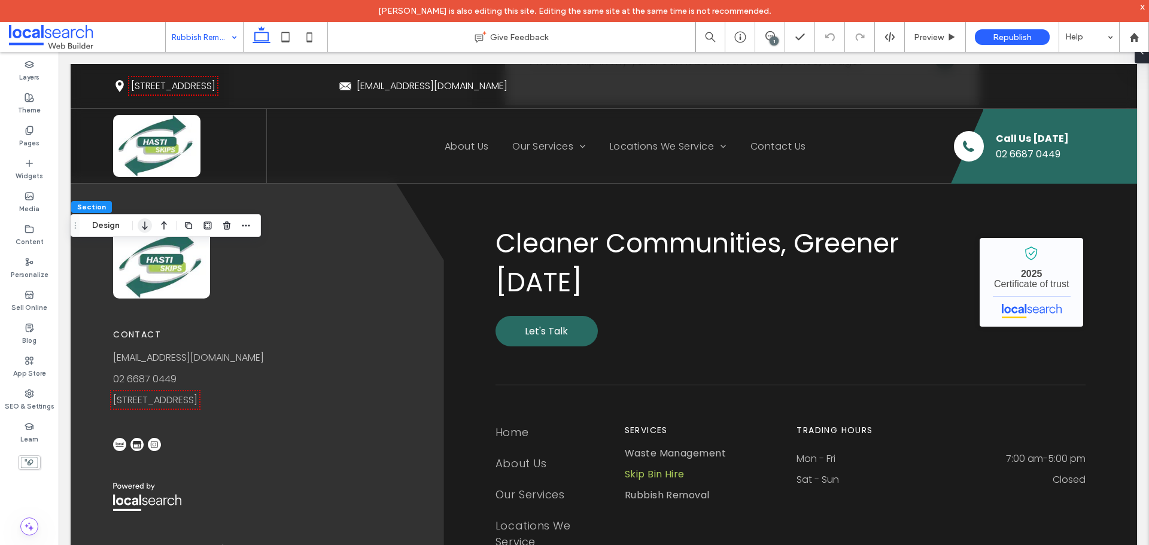
click at [147, 223] on icon "button" at bounding box center [145, 226] width 14 height 22
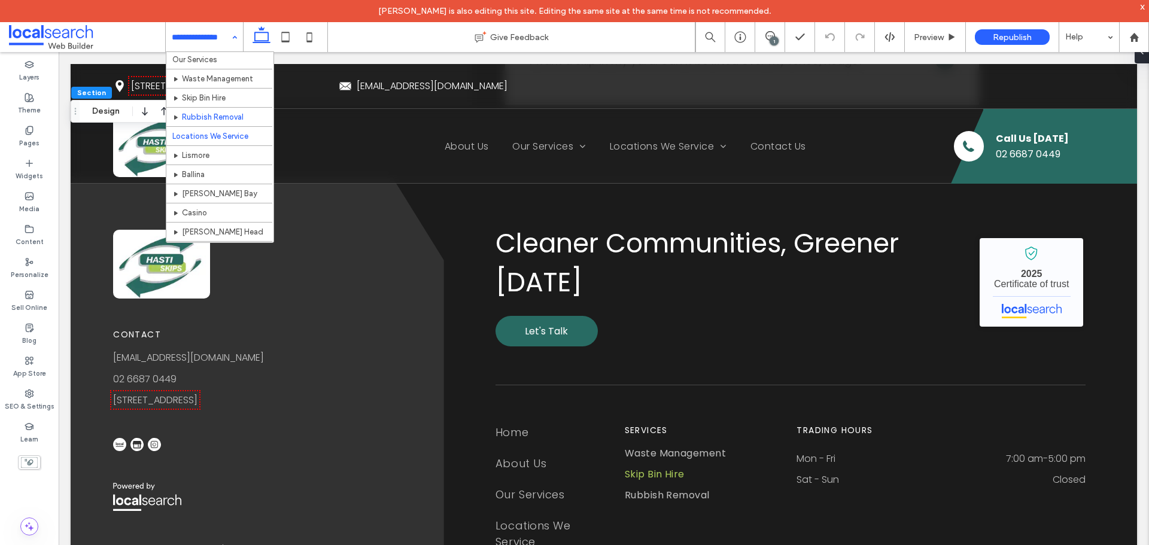
scroll to position [60, 0]
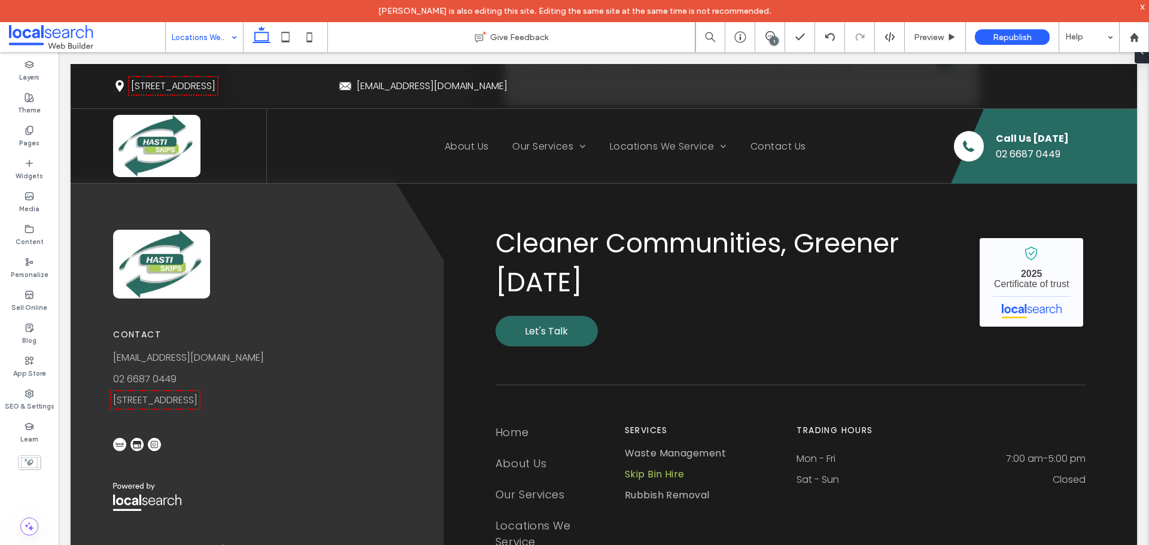
click at [223, 42] on input at bounding box center [201, 37] width 59 height 30
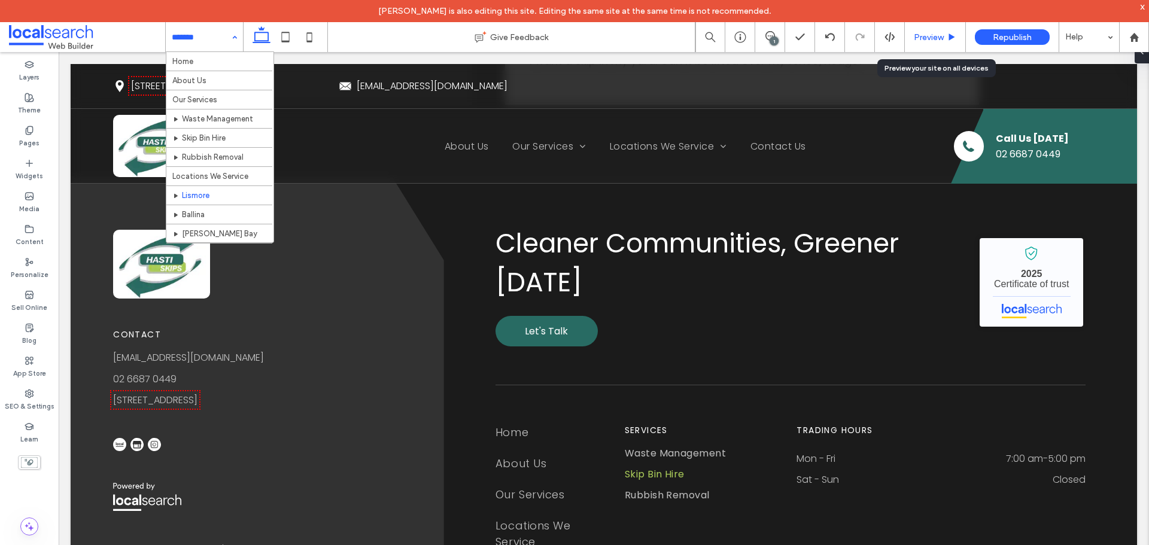
click at [914, 43] on div "Preview" at bounding box center [935, 37] width 61 height 30
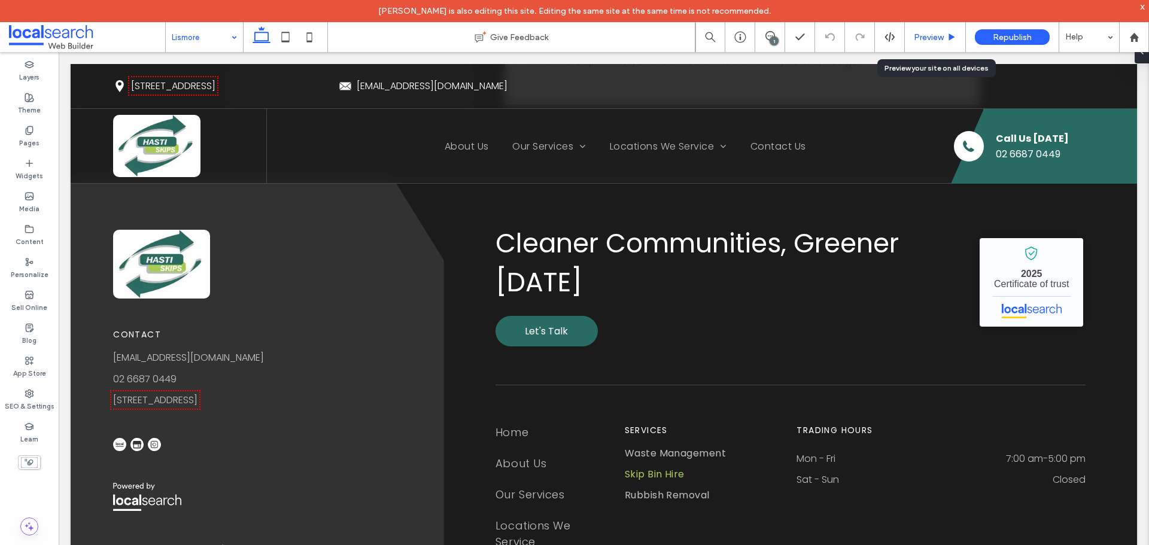
click at [936, 32] on span "Preview" at bounding box center [929, 37] width 30 height 10
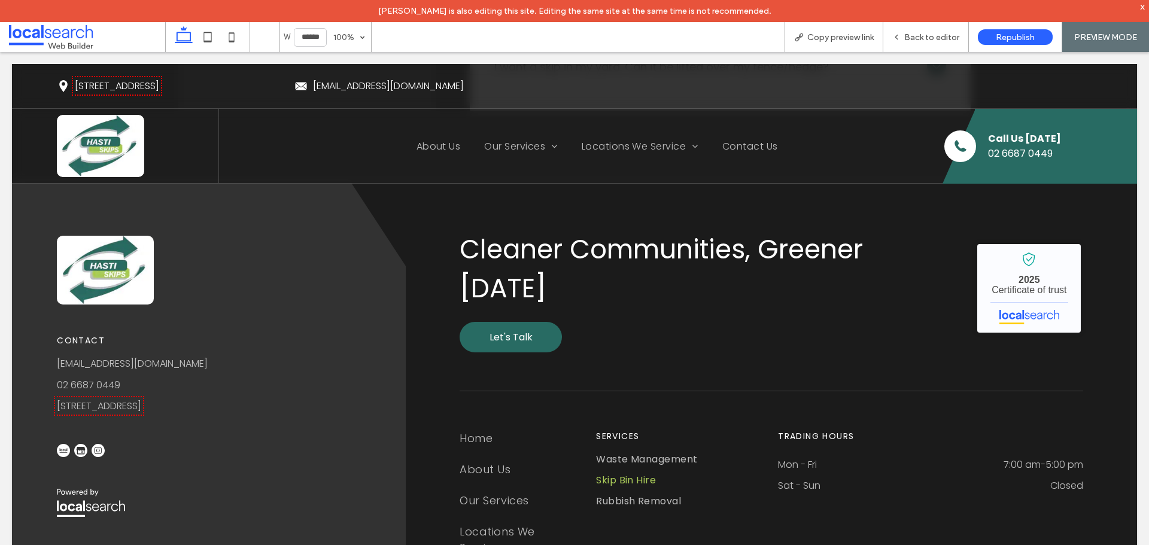
click at [829, 43] on div "Copy preview link" at bounding box center [834, 37] width 99 height 30
click at [818, 34] on span "Copy preview link" at bounding box center [841, 37] width 66 height 10
